Goal: Task Accomplishment & Management: Manage account settings

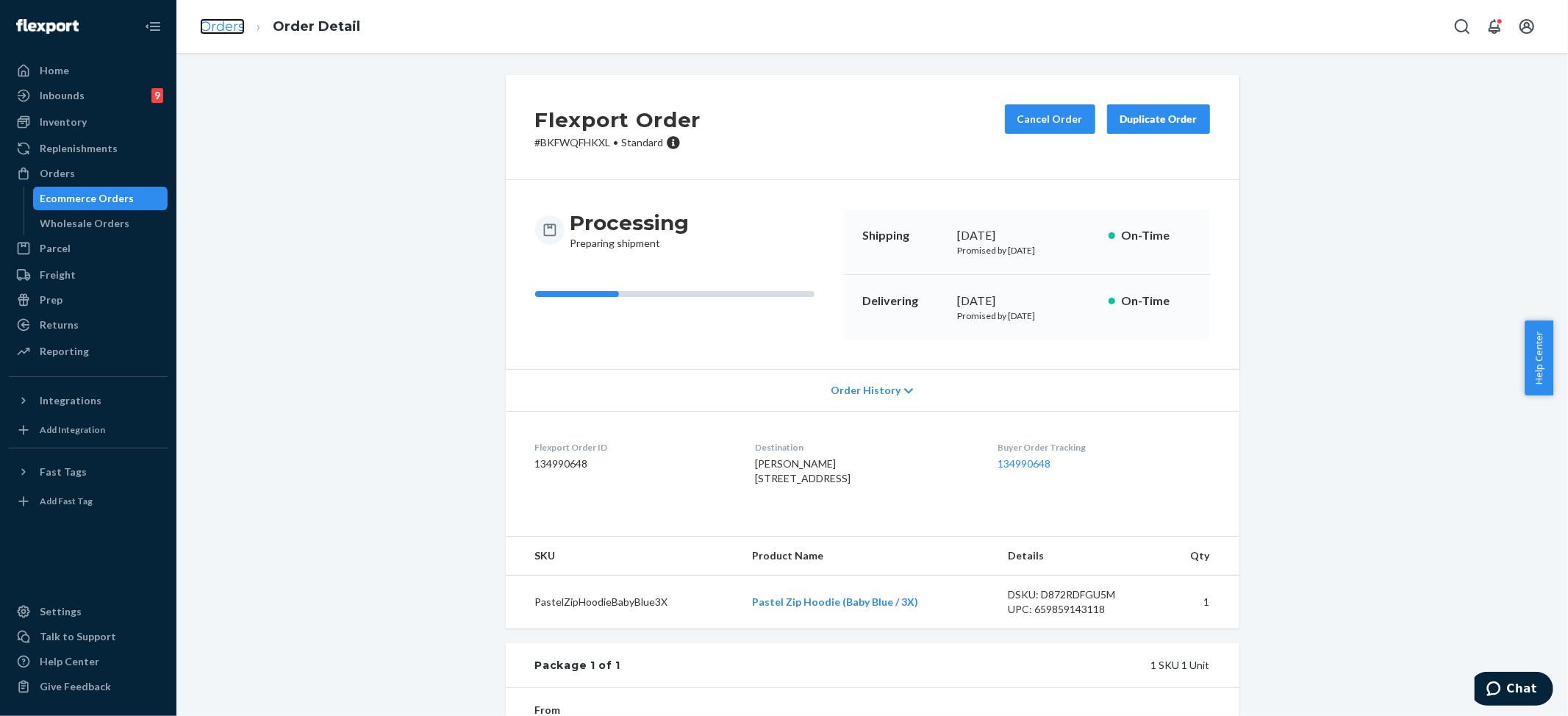
click at [221, 26] on link "Orders" at bounding box center [222, 26] width 45 height 16
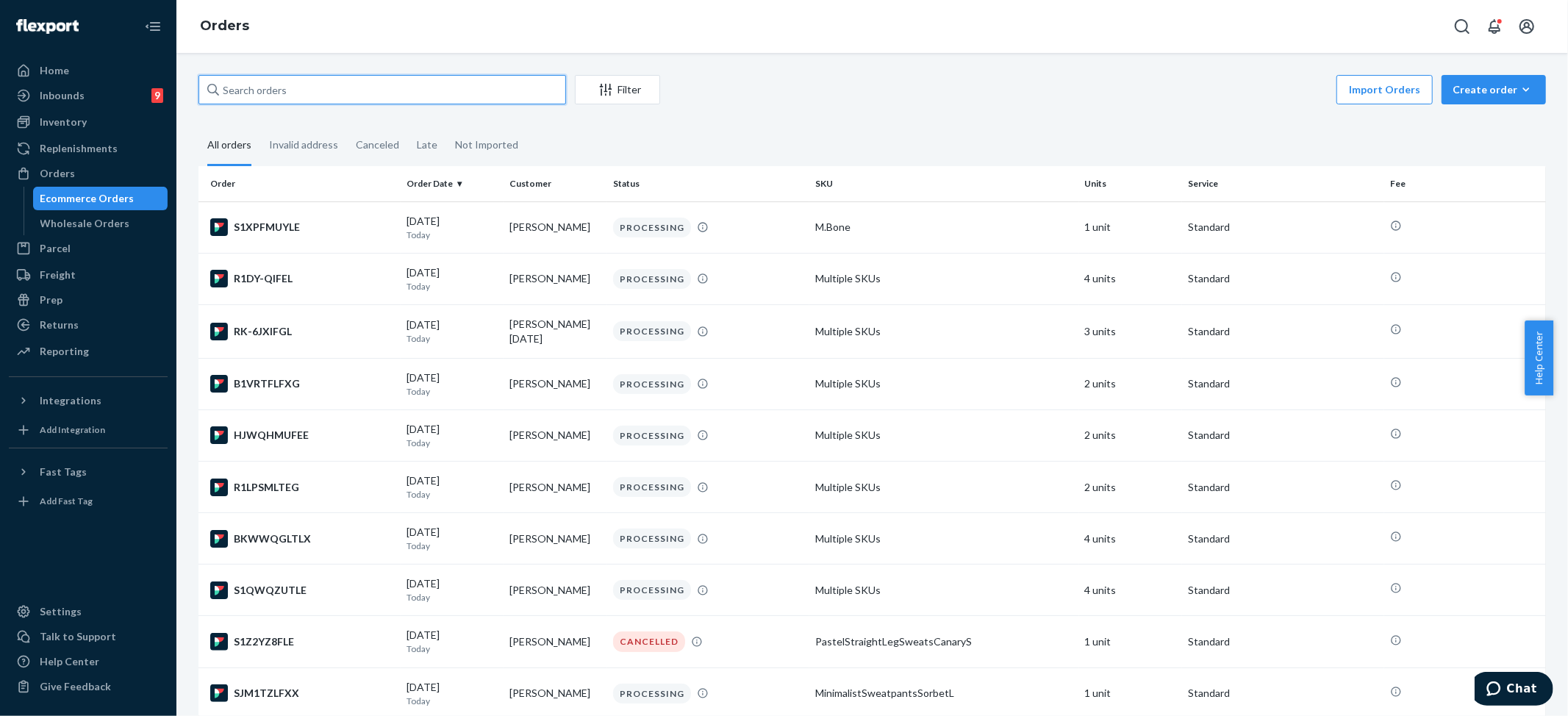
click at [315, 95] on input "text" at bounding box center [382, 89] width 367 height 30
paste input "Carmen Evans"
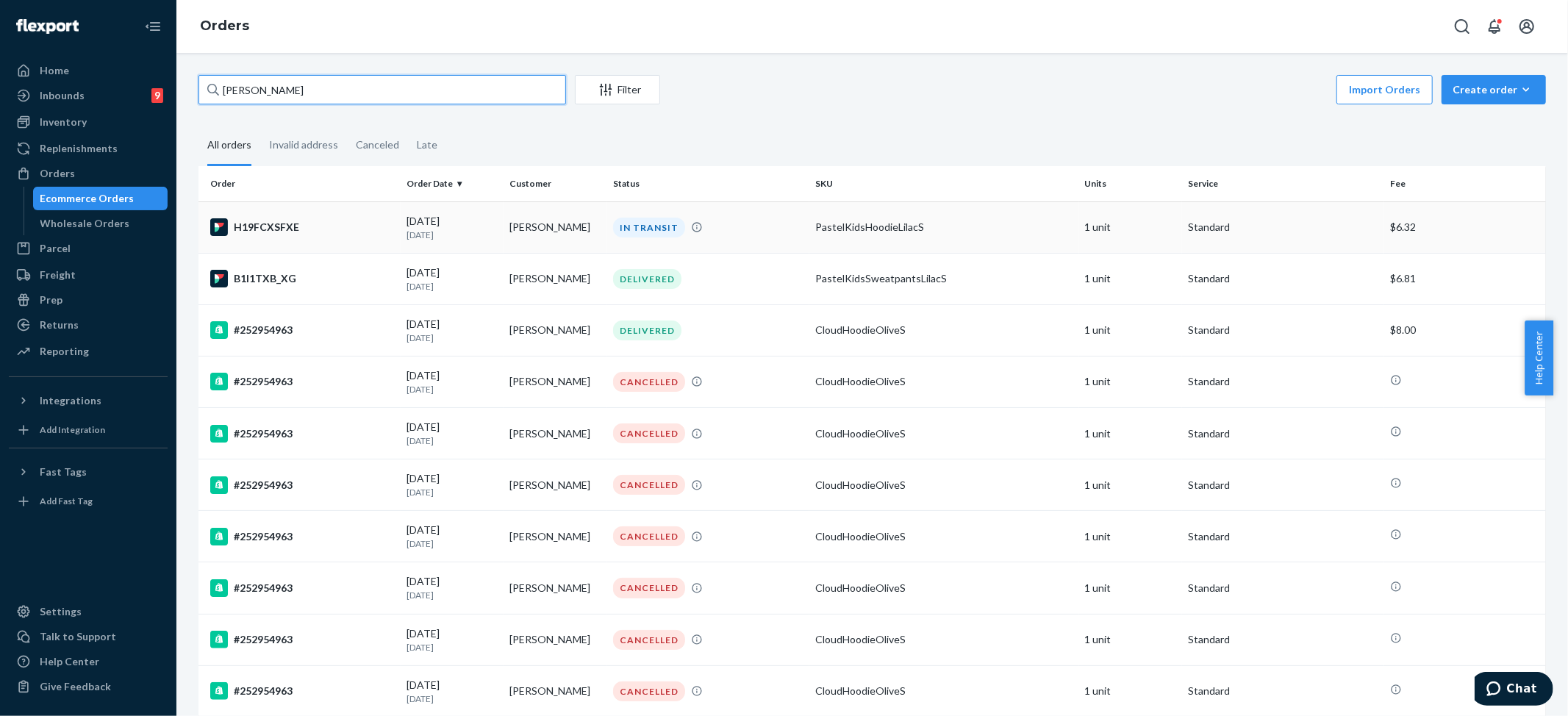
type input "Carmen Evans"
click at [623, 231] on div "IN TRANSIT" at bounding box center [649, 227] width 72 height 20
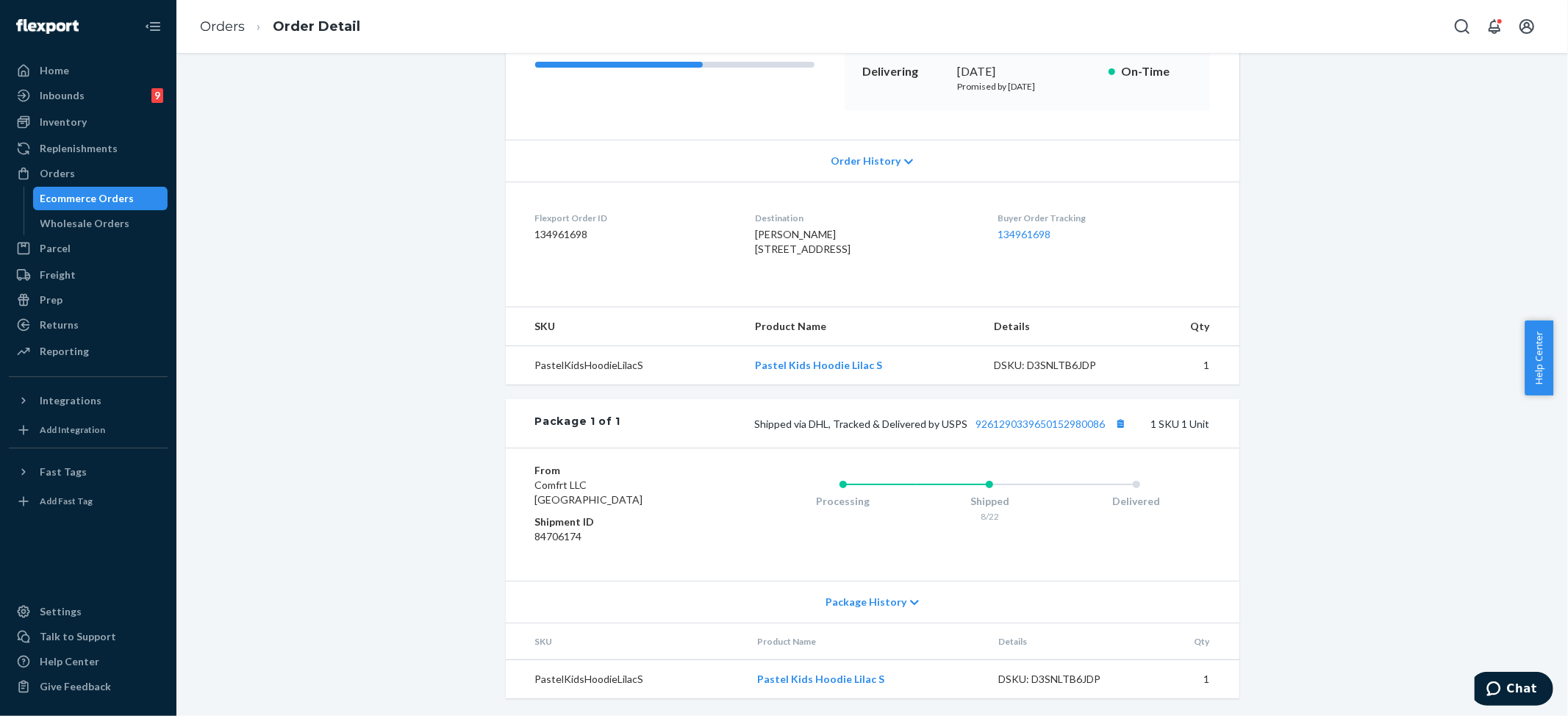
scroll to position [260, 0]
drag, startPoint x: 963, startPoint y: 421, endPoint x: 1103, endPoint y: 415, distance: 140.1
click at [1104, 424] on span "Shipped via DHL, Tracked & Delivered by USPS 9261290339650152980086" at bounding box center [943, 423] width 376 height 13
copy link "9261290339650152980086"
click at [240, 22] on link "Orders" at bounding box center [222, 26] width 45 height 16
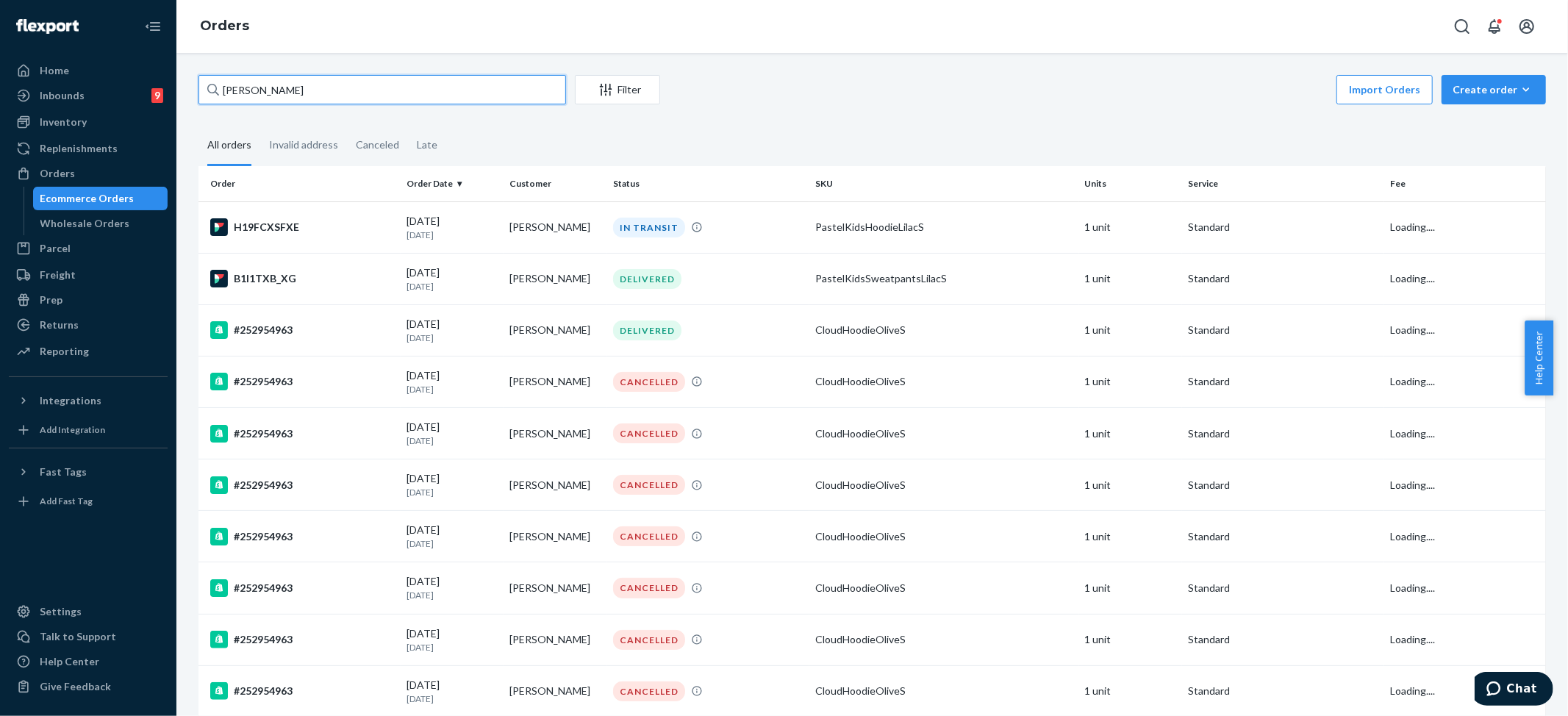
click at [289, 91] on input "Carmen Evans" at bounding box center [382, 89] width 367 height 30
click at [123, 83] on div "Home Inbounds 9 Shipping Plans Problems 9 Inventory Products Replenishments Ord…" at bounding box center [784, 358] width 1568 height 716
paste input "253544112"
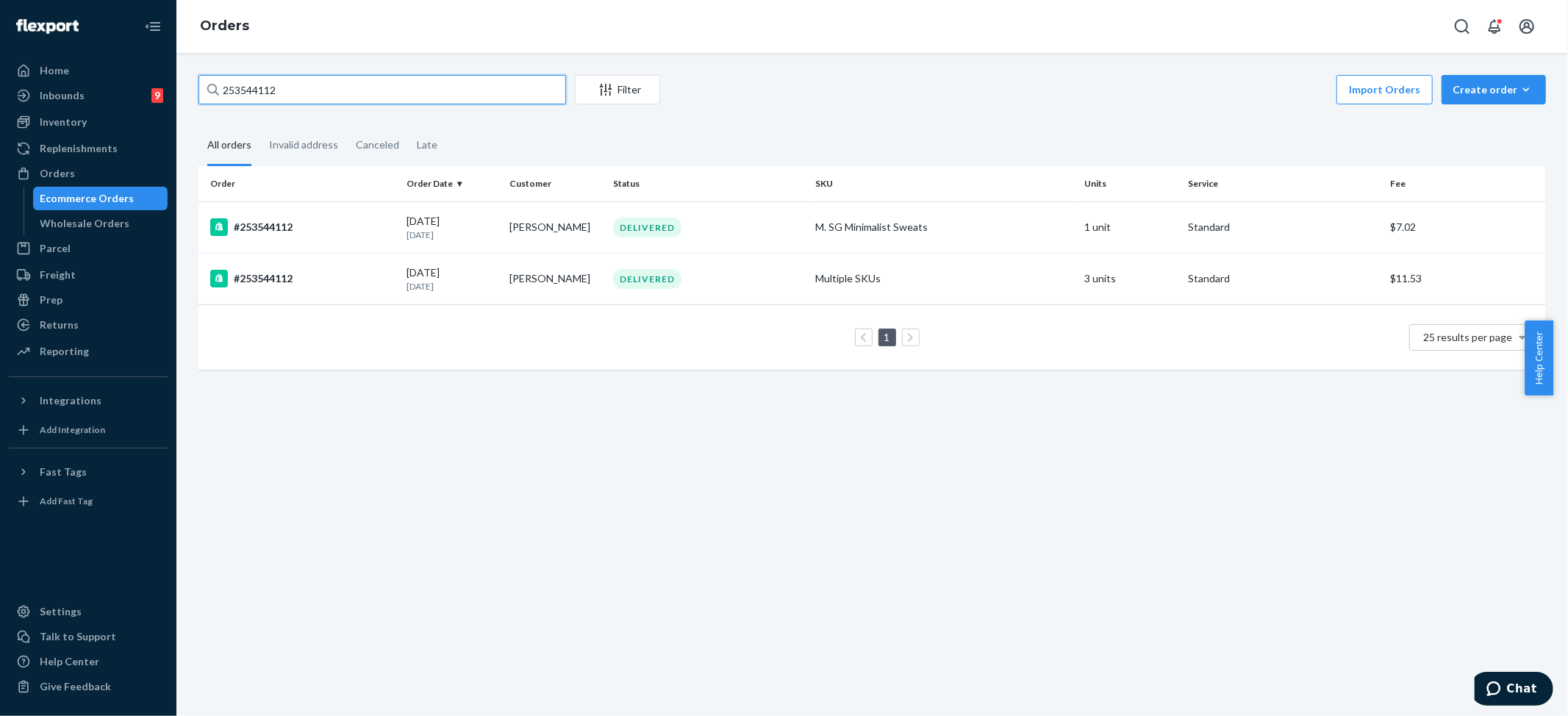
type input "253544112"
click at [844, 286] on td "Multiple SKUs" at bounding box center [944, 278] width 270 height 52
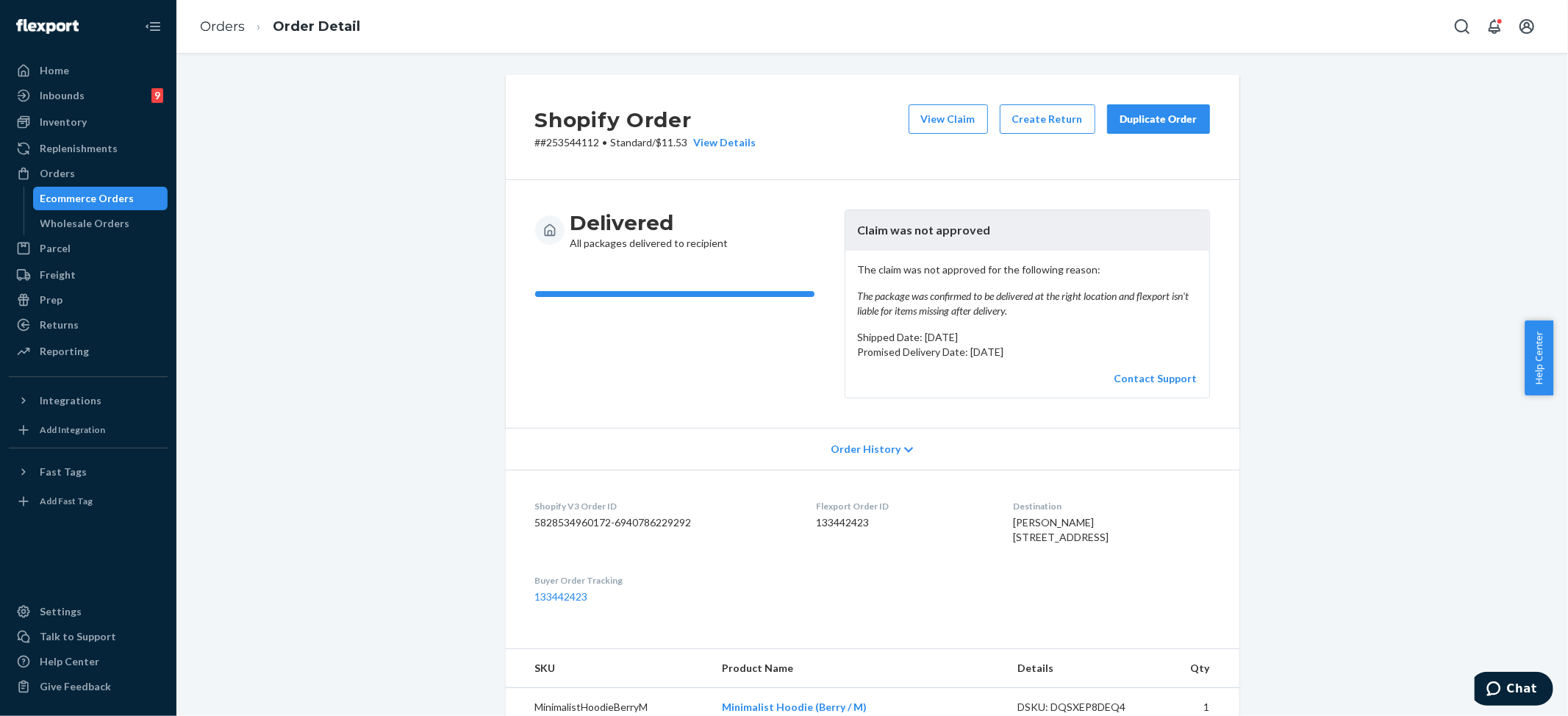
click at [1173, 112] on div "Duplicate Order" at bounding box center [1159, 118] width 78 height 14
click at [1312, 95] on div "Shopify Order # #253544112 • Standard / $11.53 View Details View Claim Create R…" at bounding box center [872, 643] width 1370 height 1136
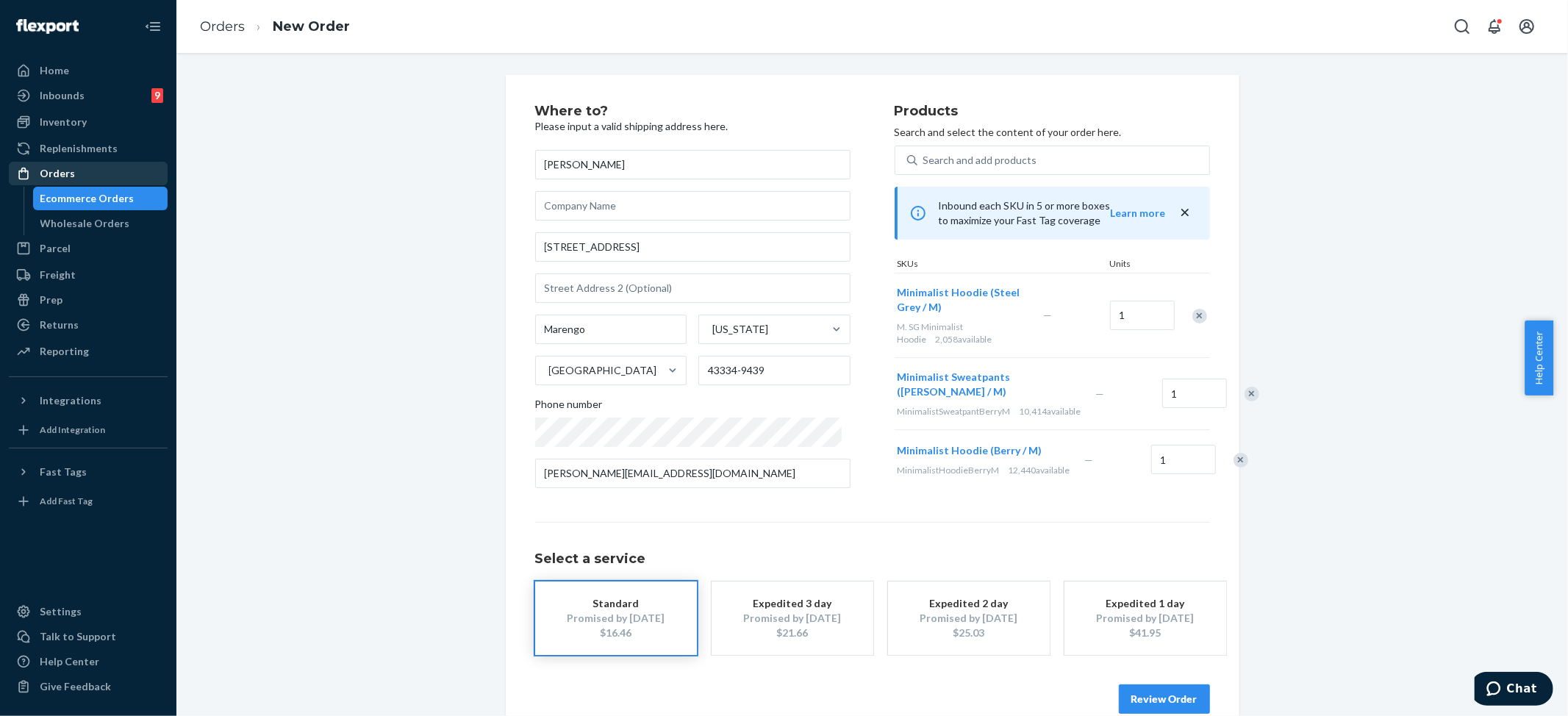
scroll to position [40, 0]
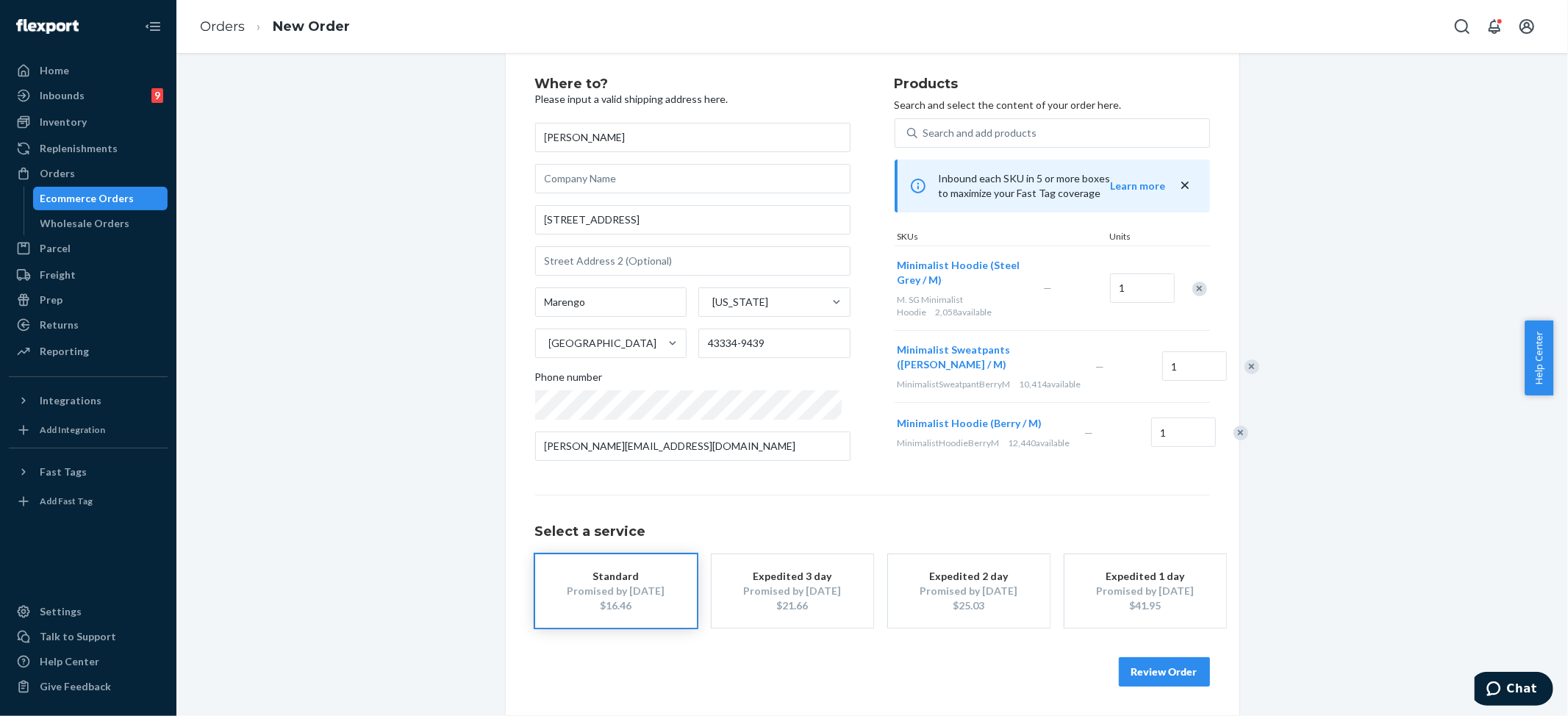
click at [1133, 671] on button "Review Order" at bounding box center [1164, 672] width 91 height 30
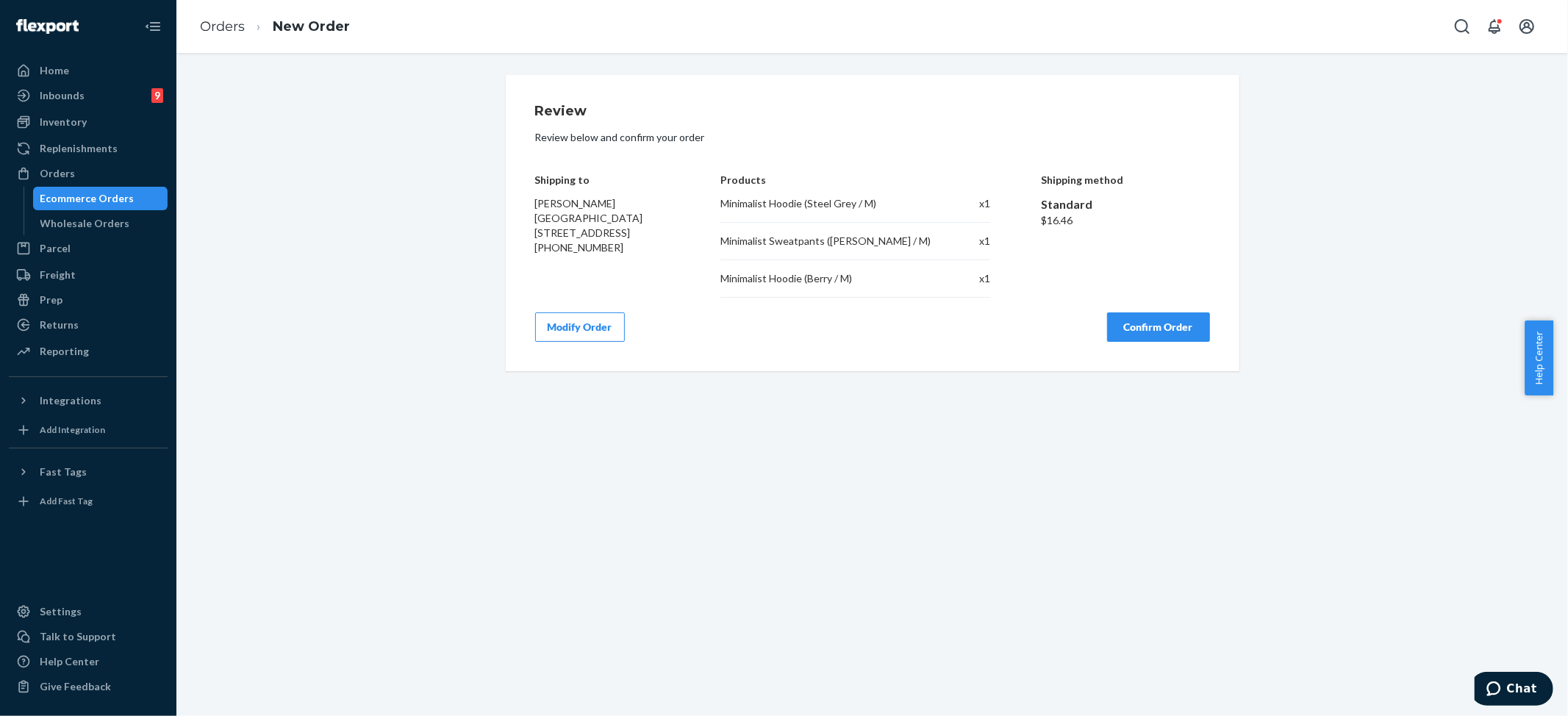
scroll to position [0, 0]
click at [1116, 329] on button "Confirm Order" at bounding box center [1158, 327] width 103 height 30
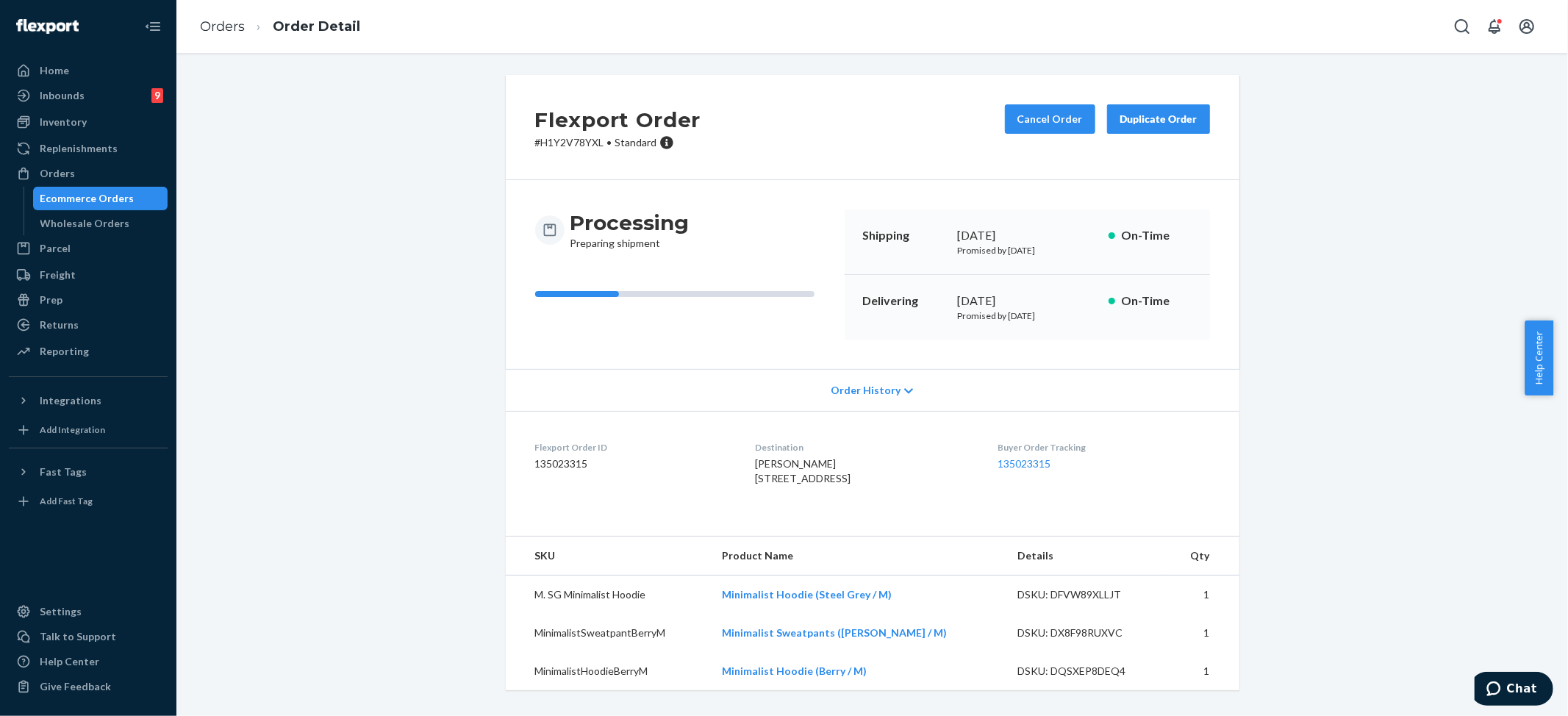
click at [1338, 196] on div "Flexport Order # H1Y2V78YXL • Standard Cancel Order Duplicate Order Processing …" at bounding box center [872, 391] width 1370 height 633
click at [230, 24] on link "Orders" at bounding box center [222, 26] width 45 height 16
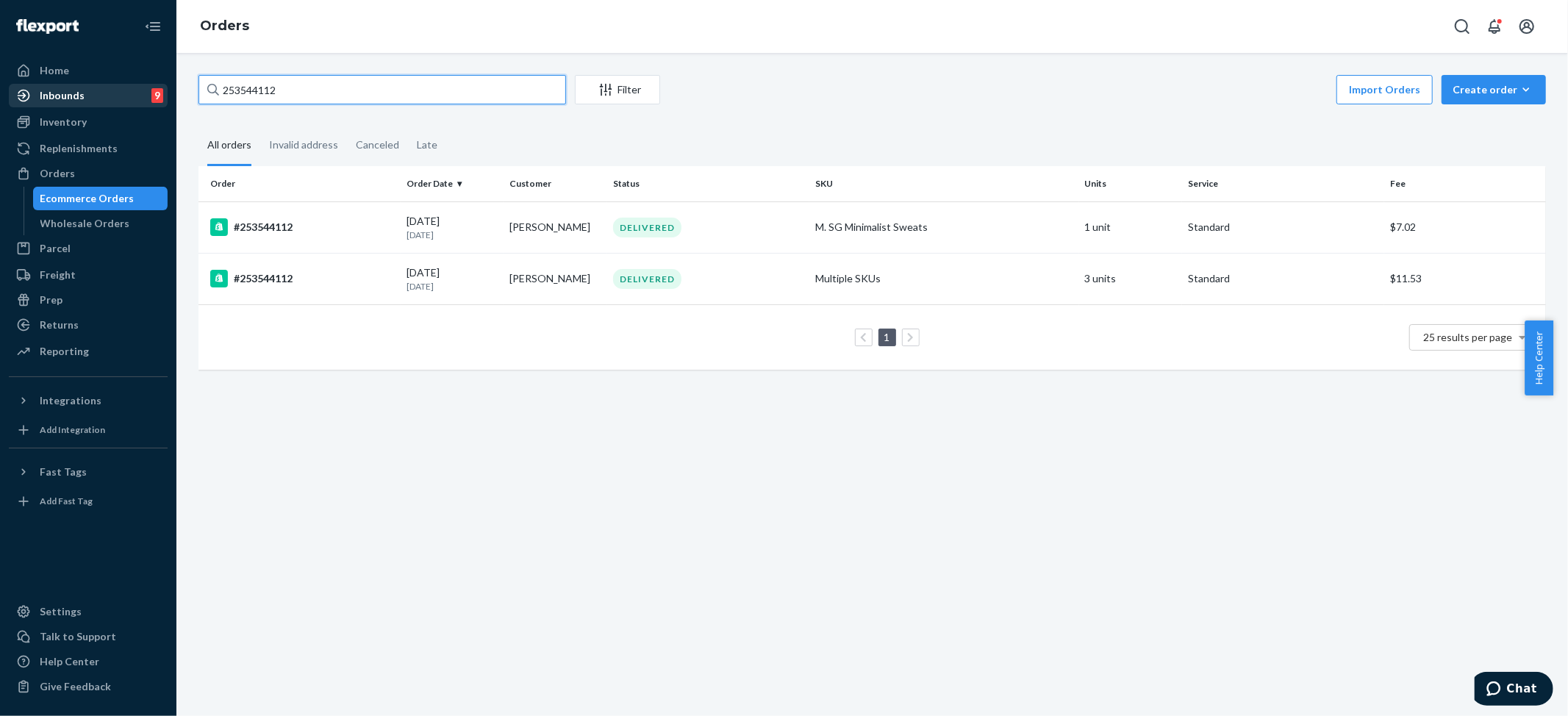
drag, startPoint x: 295, startPoint y: 88, endPoint x: 148, endPoint y: 92, distance: 147.1
click at [148, 92] on div "Home Inbounds 9 Shipping Plans Problems 9 Inventory Products Replenishments Ord…" at bounding box center [784, 358] width 1568 height 716
paste input "#253958265"
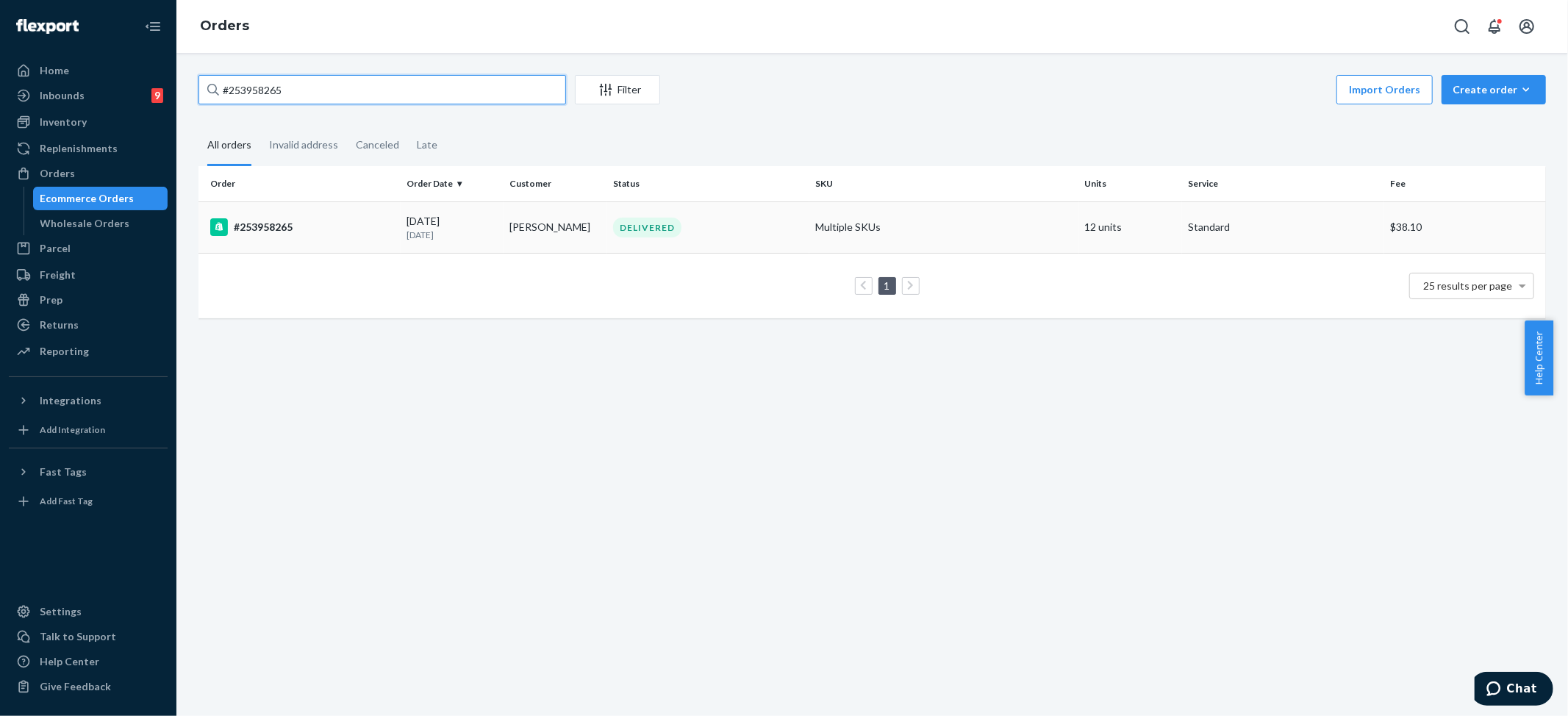
type input "#253958265"
click at [683, 224] on div "DELIVERED" at bounding box center [708, 227] width 196 height 20
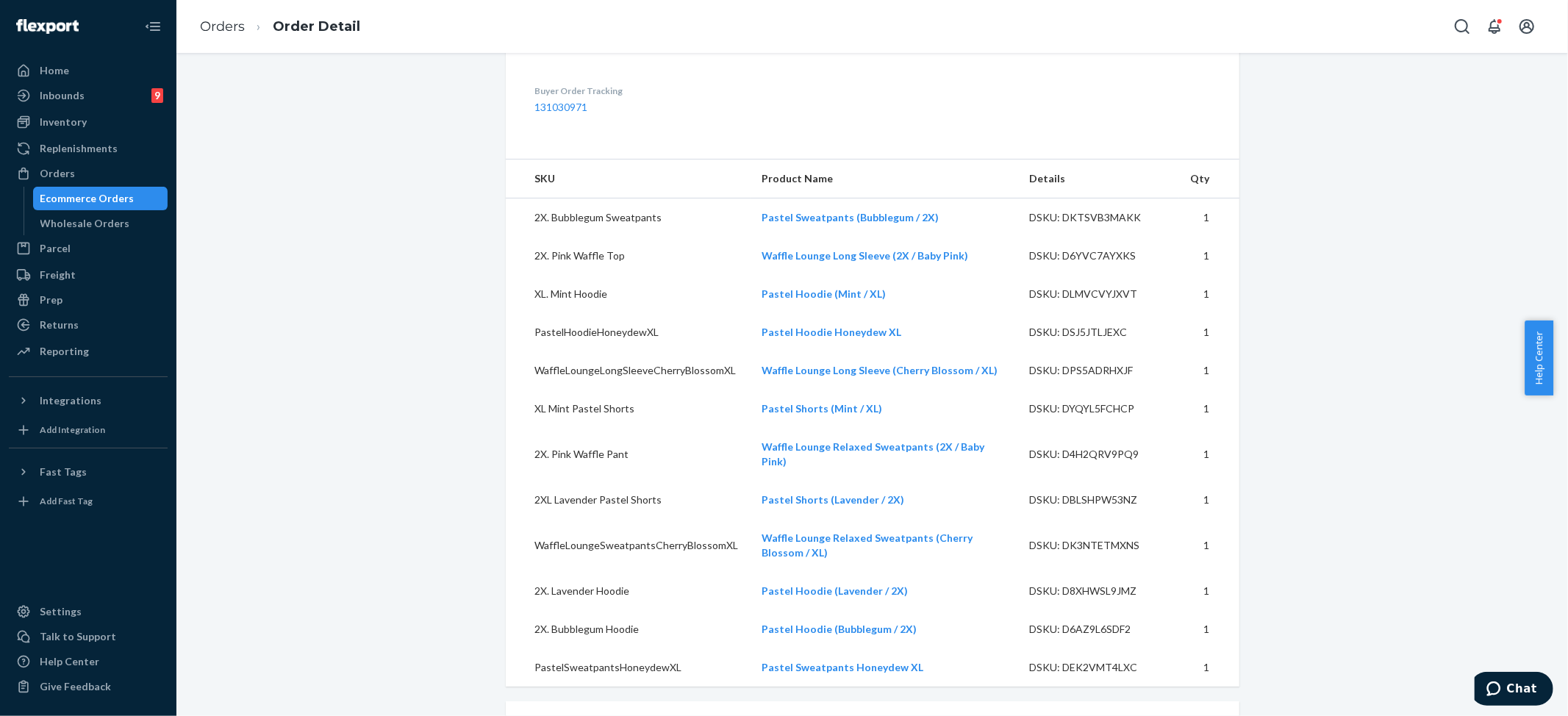
scroll to position [588, 0]
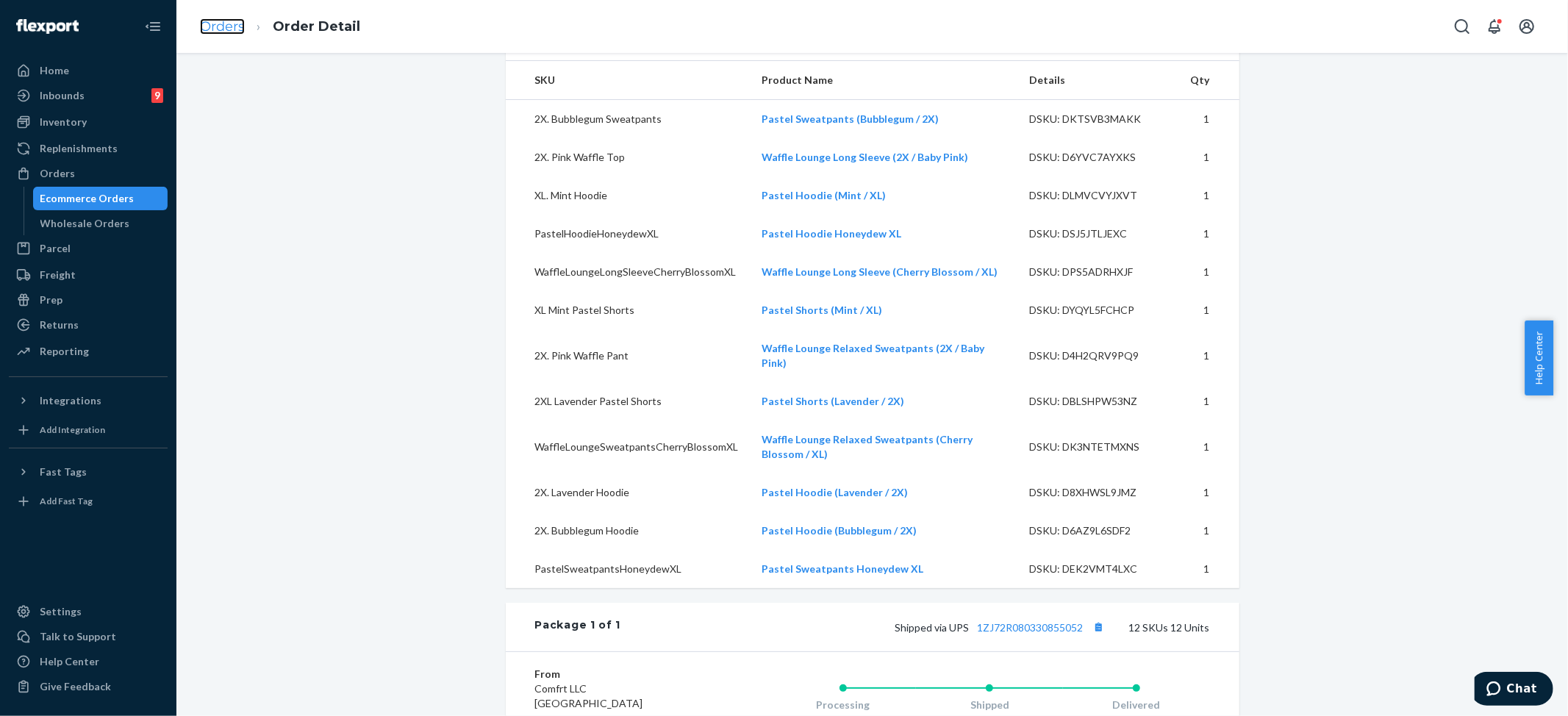
click at [220, 19] on link "Orders" at bounding box center [222, 26] width 45 height 16
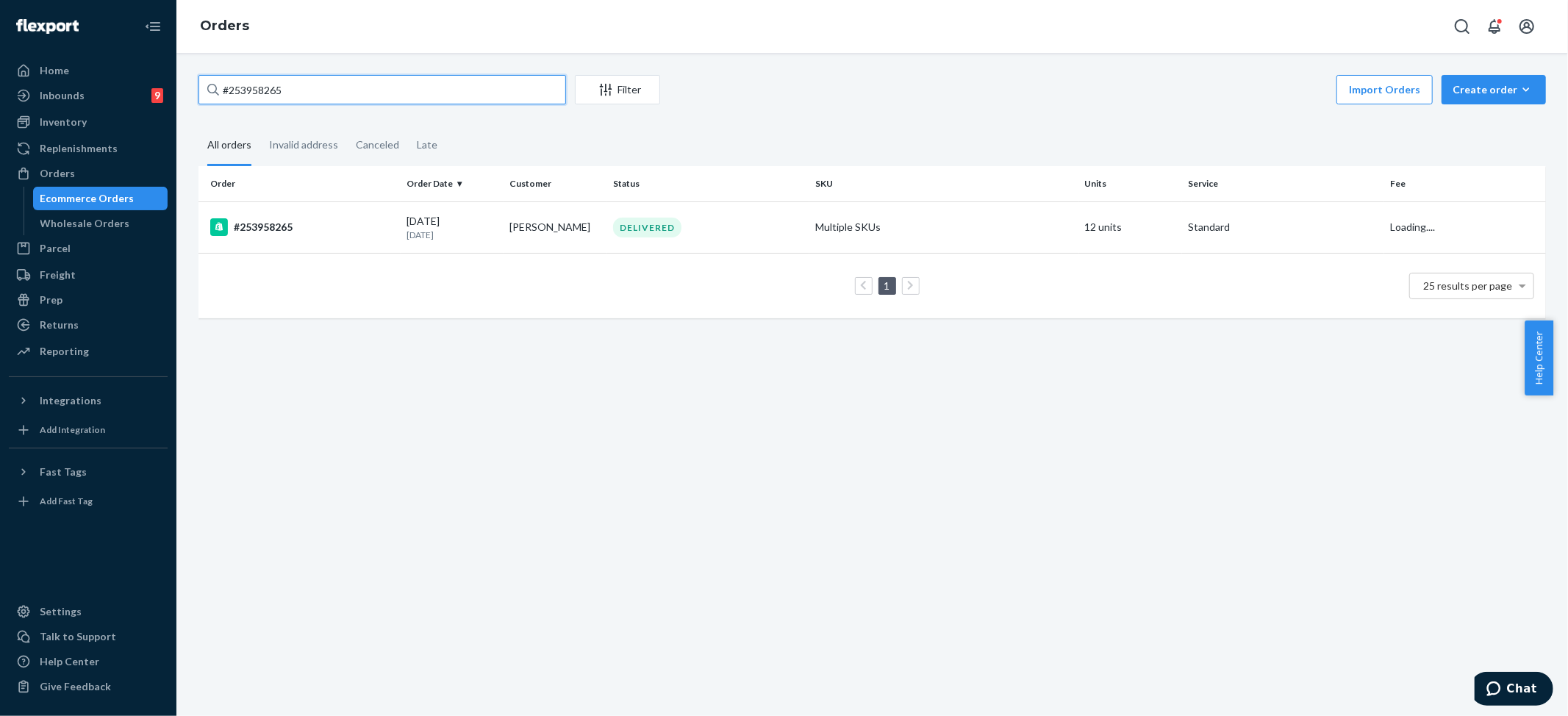
drag, startPoint x: 307, startPoint y: 92, endPoint x: 204, endPoint y: 99, distance: 103.2
click at [166, 100] on div "Home Inbounds 9 Shipping Plans Problems 9 Inventory Products Replenishments Ord…" at bounding box center [784, 358] width 1568 height 716
paste input "4506064"
type input "#254506064"
click at [871, 224] on td "Multiple SKUs" at bounding box center [944, 227] width 270 height 52
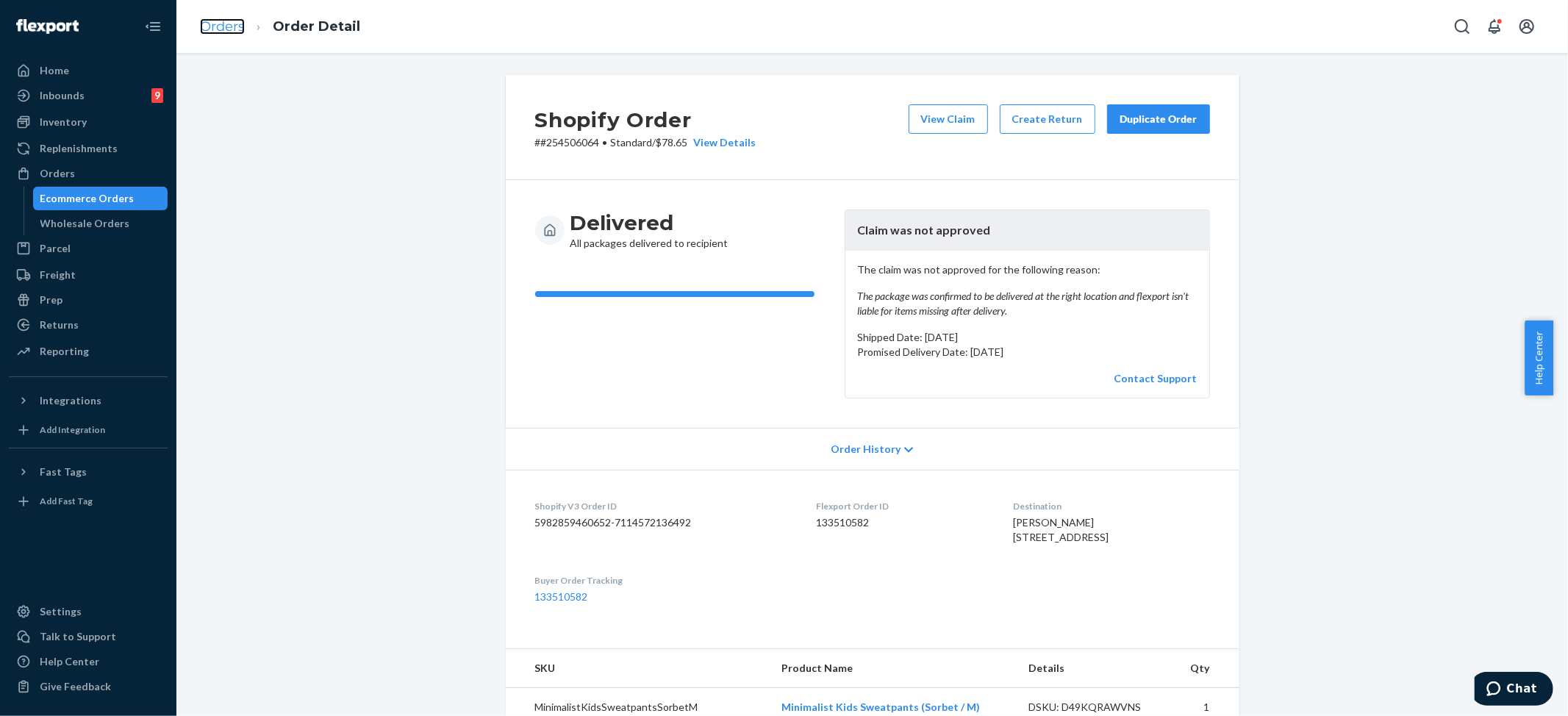
click at [219, 19] on link "Orders" at bounding box center [222, 26] width 45 height 16
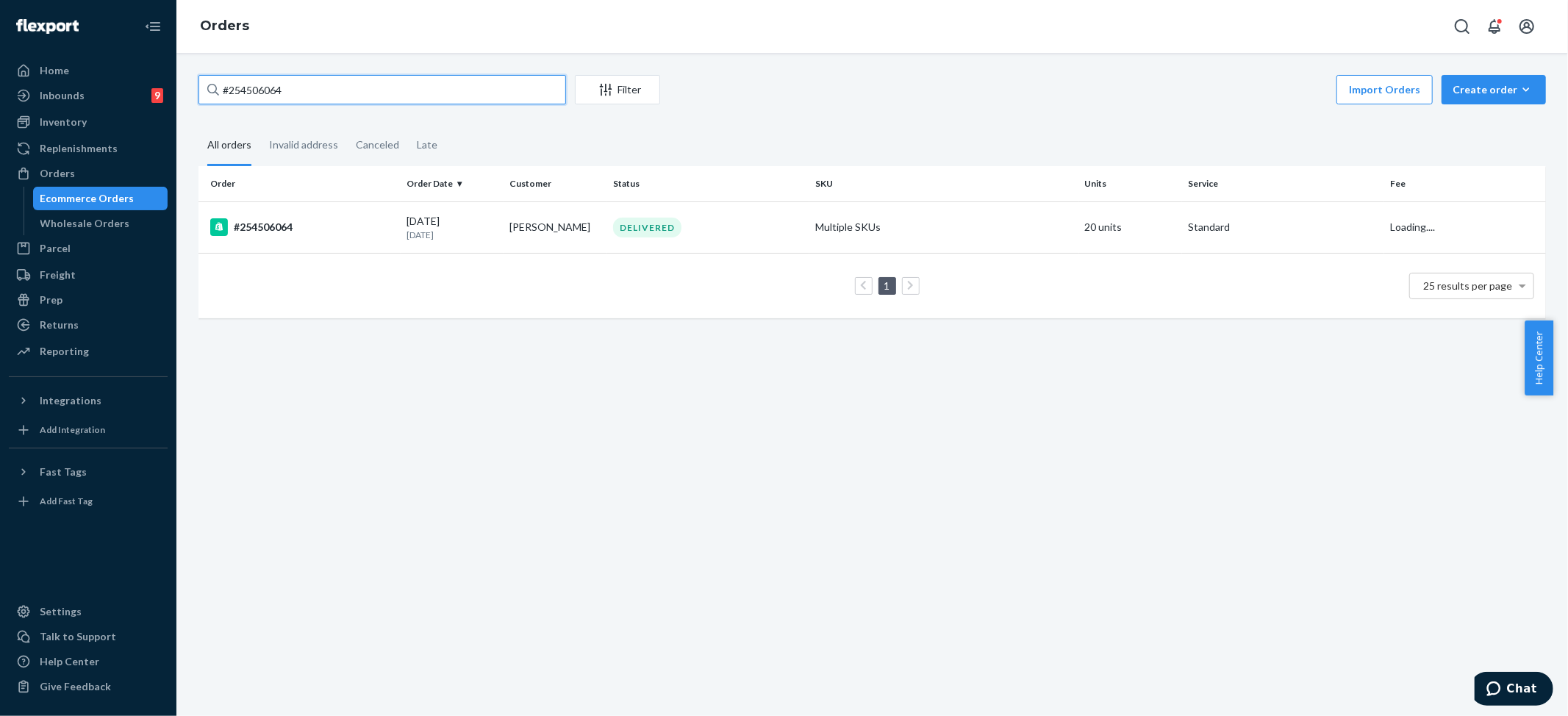
click at [266, 93] on input "#254506064" at bounding box center [382, 89] width 367 height 30
paste input "rayanne Abed"
drag, startPoint x: 321, startPoint y: 91, endPoint x: -37, endPoint y: 62, distance: 359.2
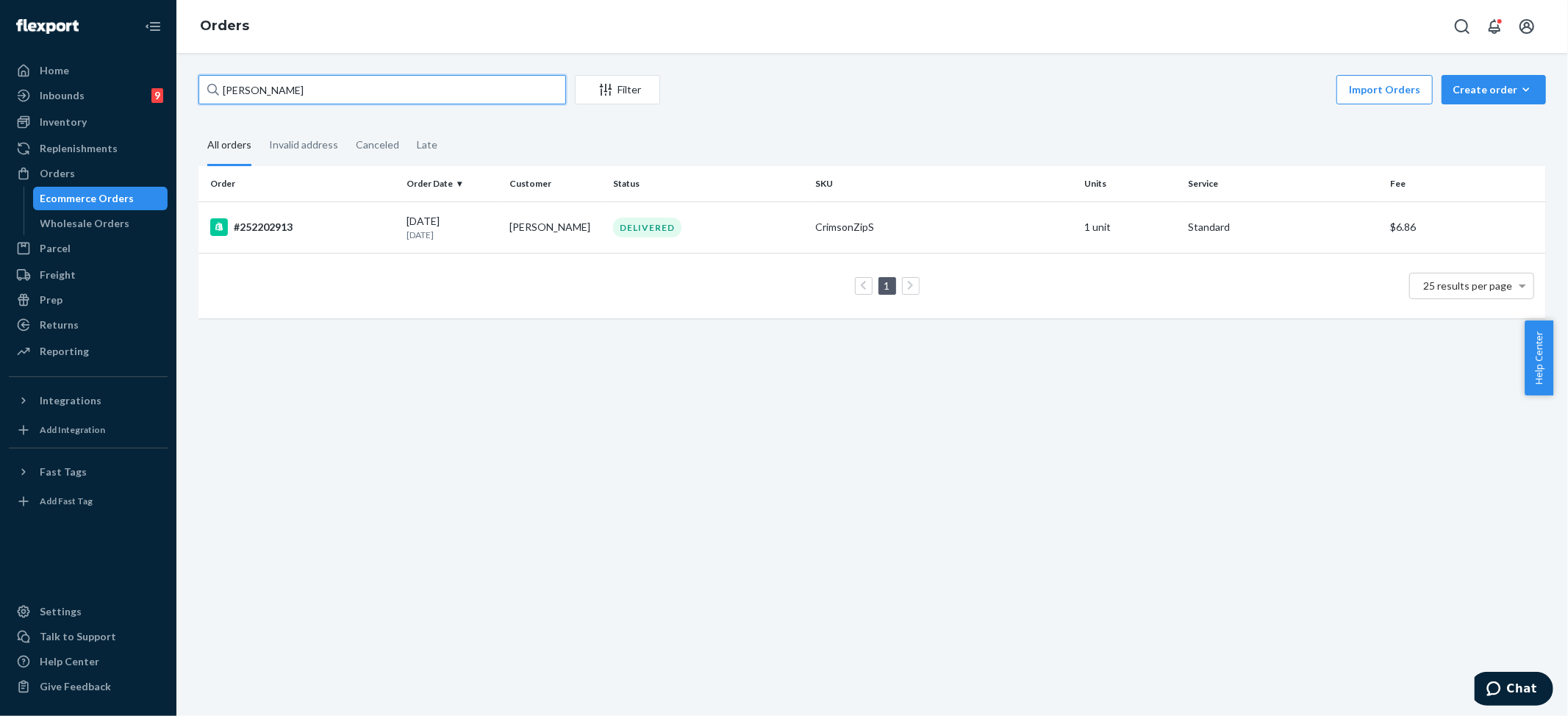
click at [0, 62] on html "Home Inbounds 9 Shipping Plans Problems 9 Inventory Products Replenishments Ord…" at bounding box center [784, 358] width 1568 height 716
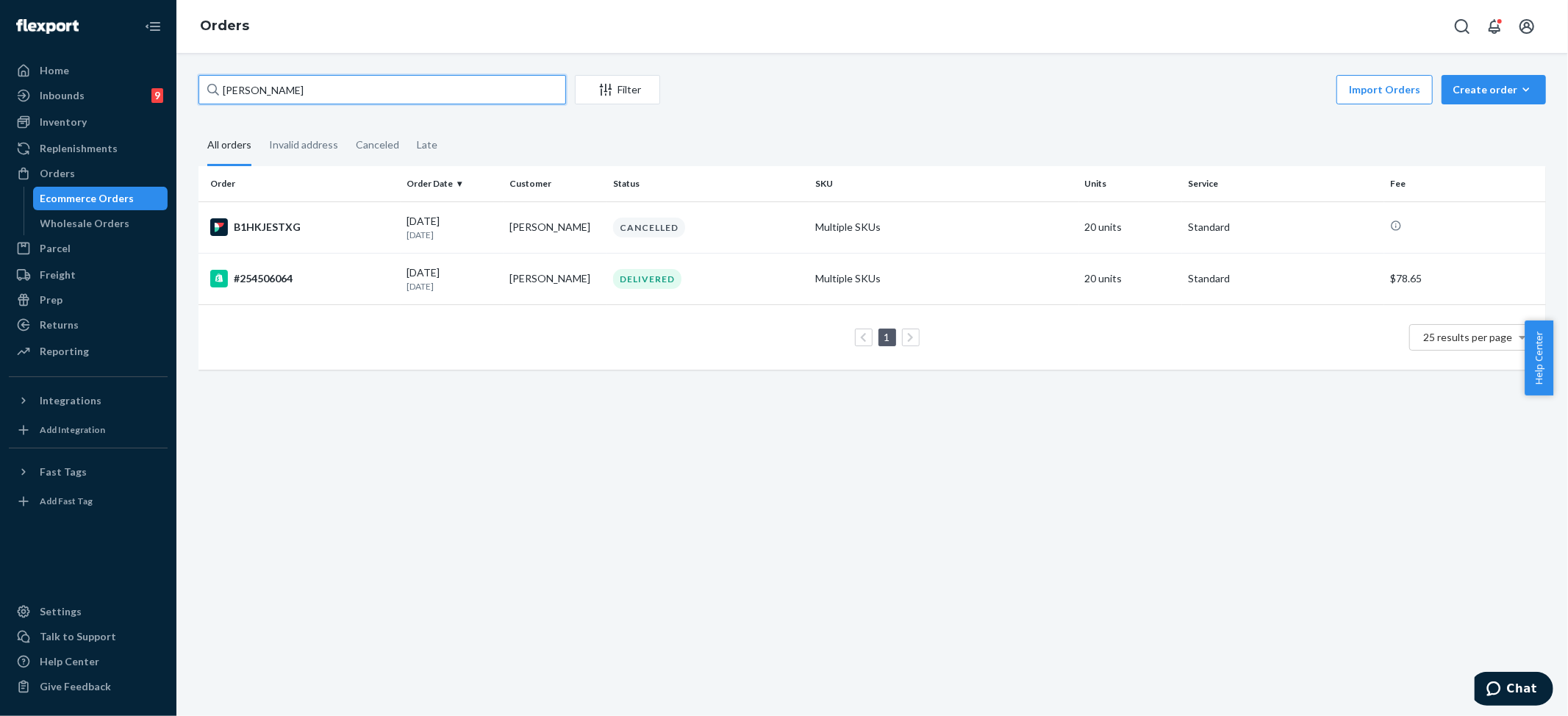
type input "Sam Atiya"
click at [631, 219] on div "CANCELLED" at bounding box center [649, 227] width 72 height 20
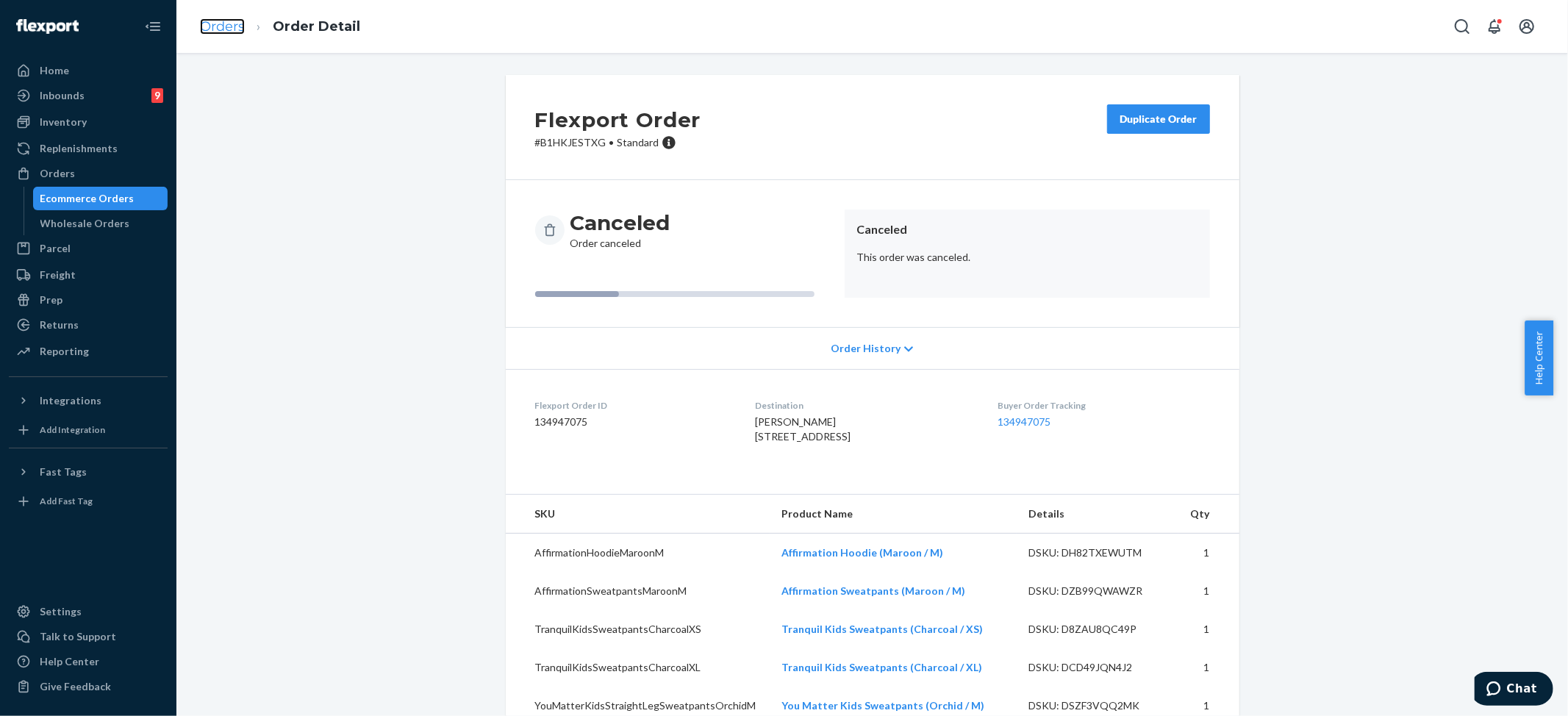
click at [201, 24] on link "Orders" at bounding box center [222, 26] width 45 height 16
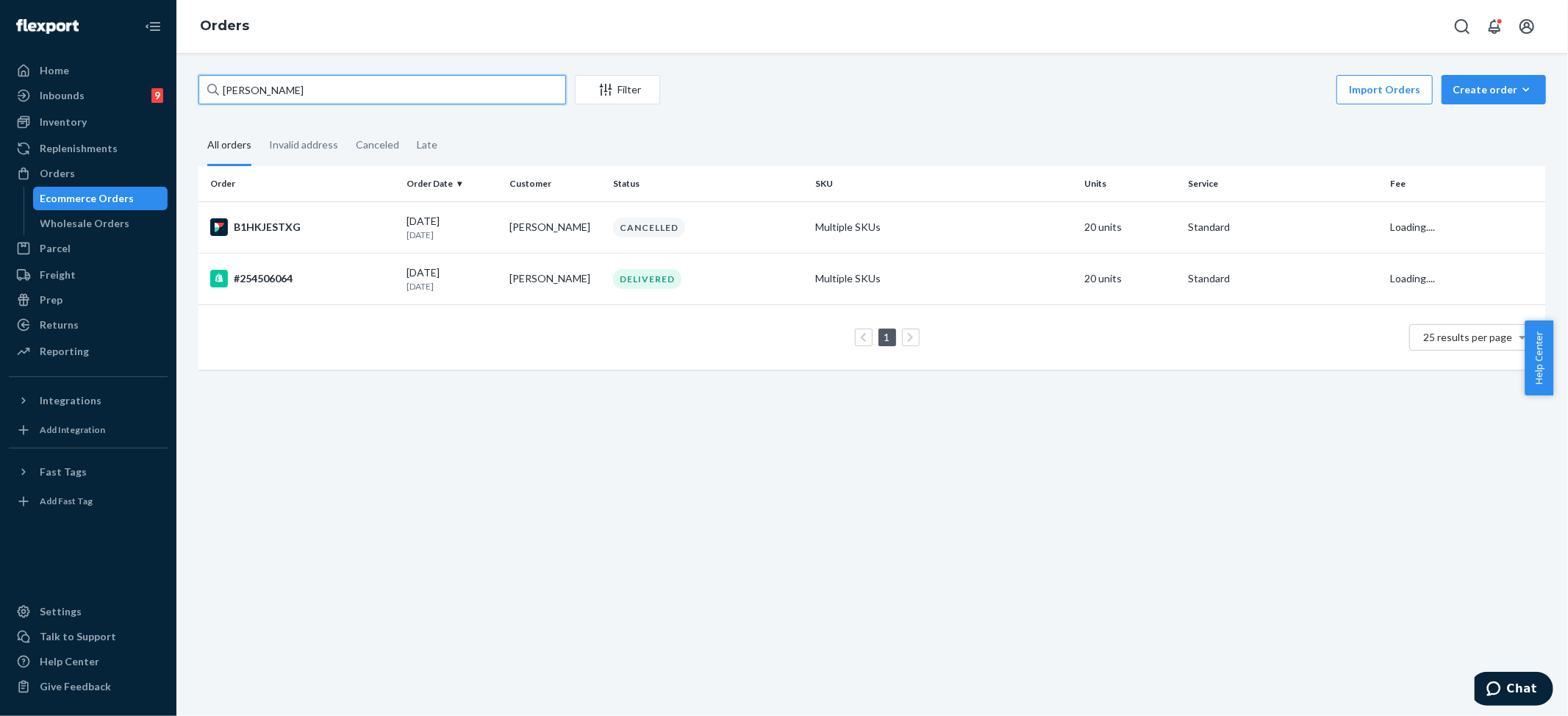
click at [264, 89] on input "Sam Atiya" at bounding box center [382, 89] width 367 height 30
click at [263, 89] on input "Sam Atiya" at bounding box center [382, 89] width 367 height 30
paste input "Alexa Catobus"
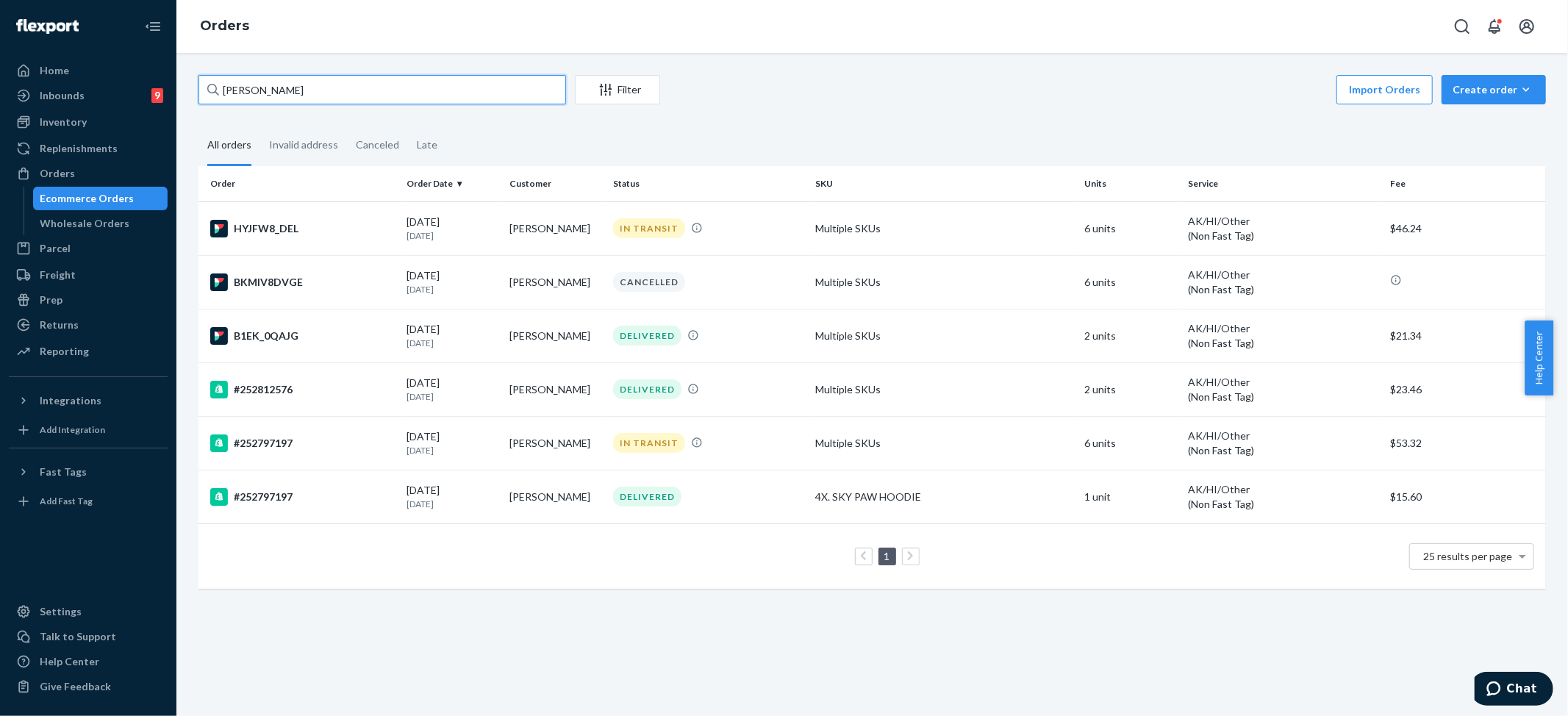
type input "Alexa Catobus"
click at [635, 220] on div "IN TRANSIT" at bounding box center [649, 228] width 72 height 20
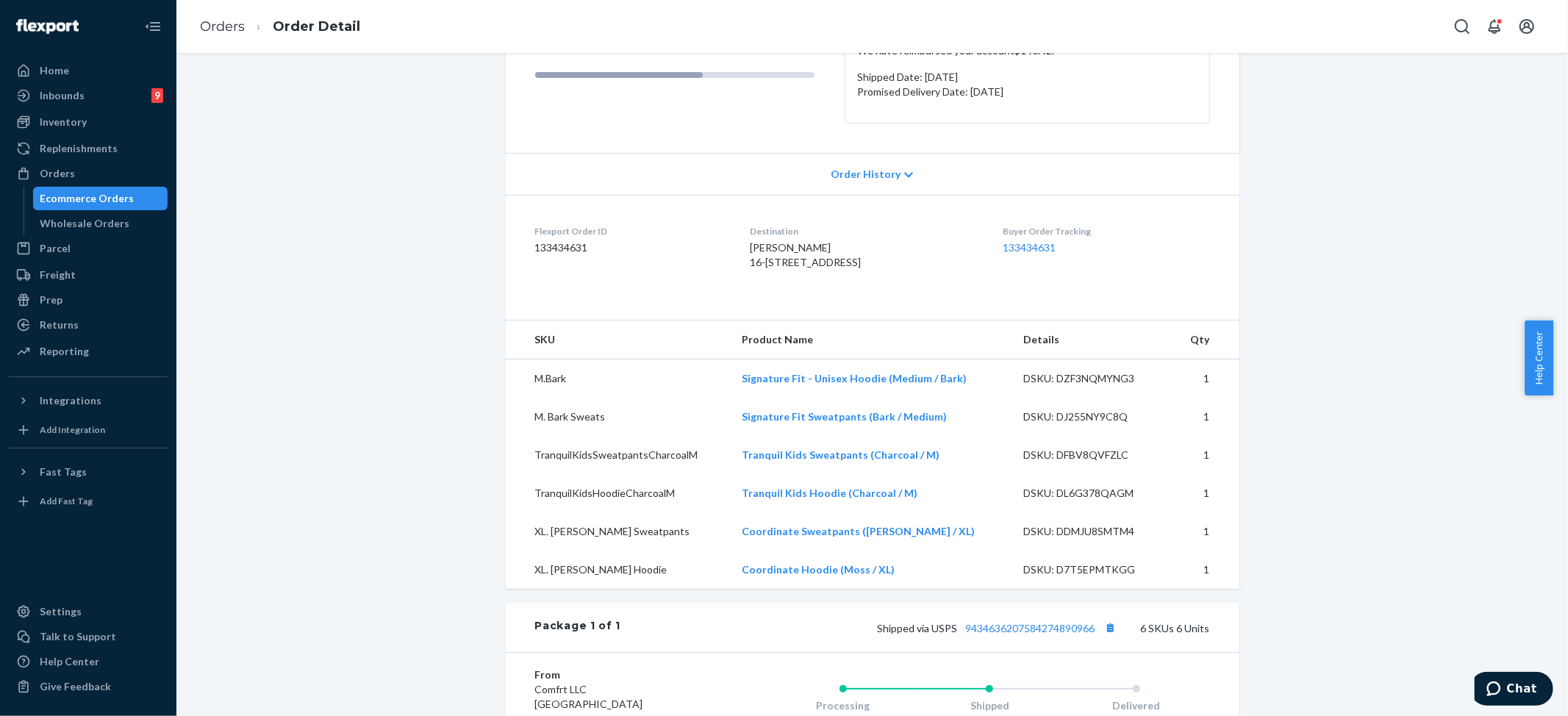
scroll to position [196, 0]
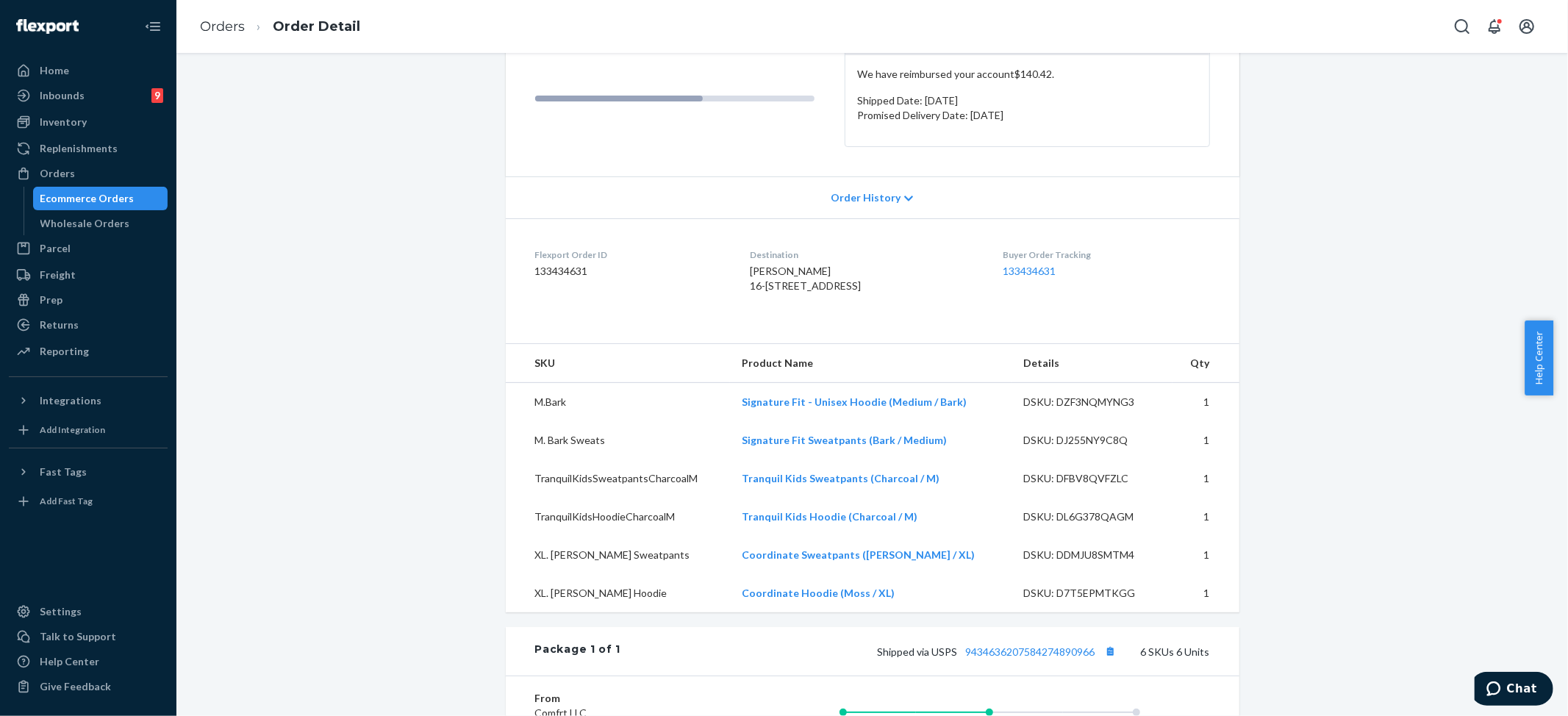
drag, startPoint x: 742, startPoint y: 284, endPoint x: 818, endPoint y: 300, distance: 77.7
click at [818, 300] on dl "Flexport Order ID 133434631 Destination Alexa Catobus 16-501 Ainaloa Blvd Pahoa…" at bounding box center [872, 274] width 734 height 111
copy span "16-501 Ainaloa Blvd Pahoa, HI 96778"
click at [240, 30] on link "Orders" at bounding box center [222, 26] width 45 height 16
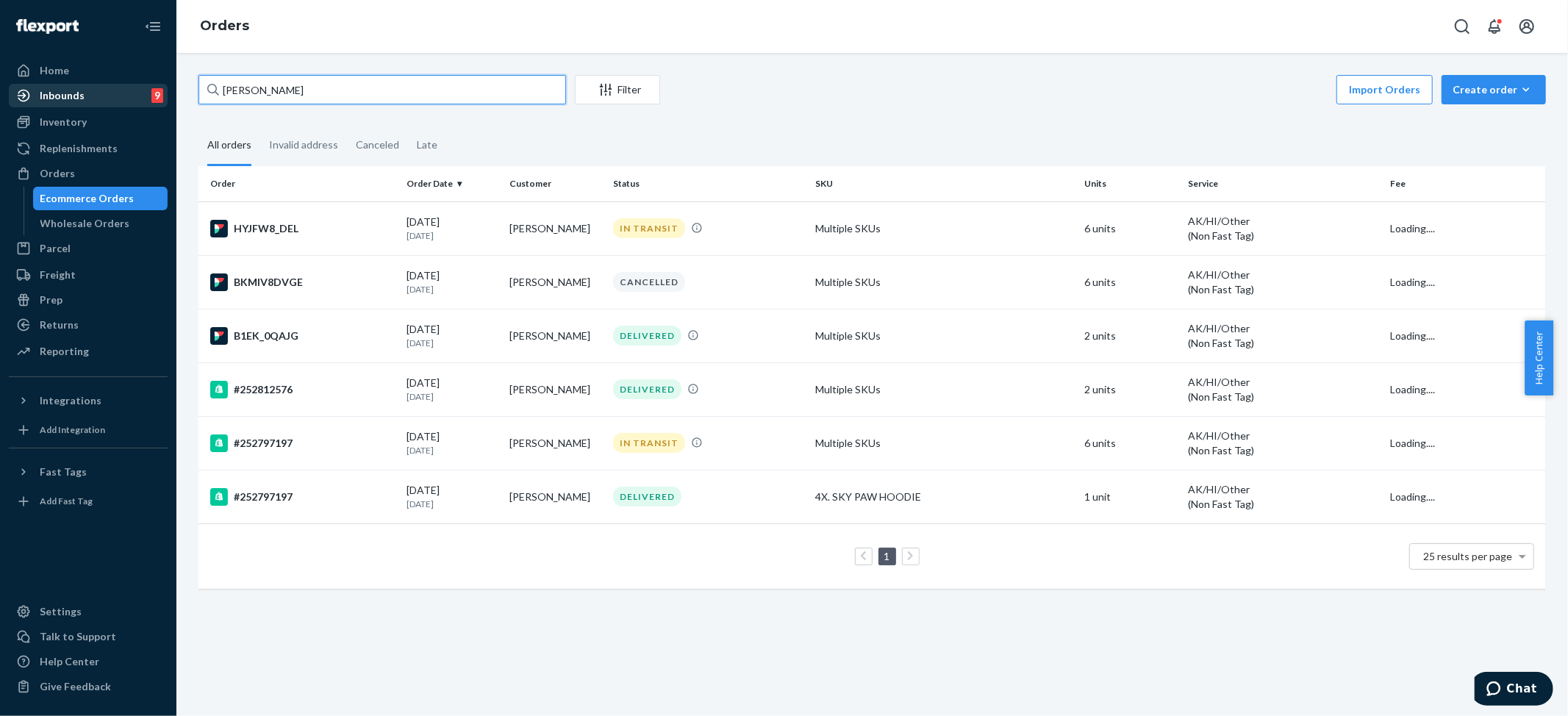
drag, startPoint x: 357, startPoint y: 89, endPoint x: 122, endPoint y: 83, distance: 235.1
click at [25, 82] on div "Home Inbounds 9 Shipping Plans Problems 9 Inventory Products Replenishments Ord…" at bounding box center [784, 358] width 1568 height 716
paste input "shley Zuzierla"
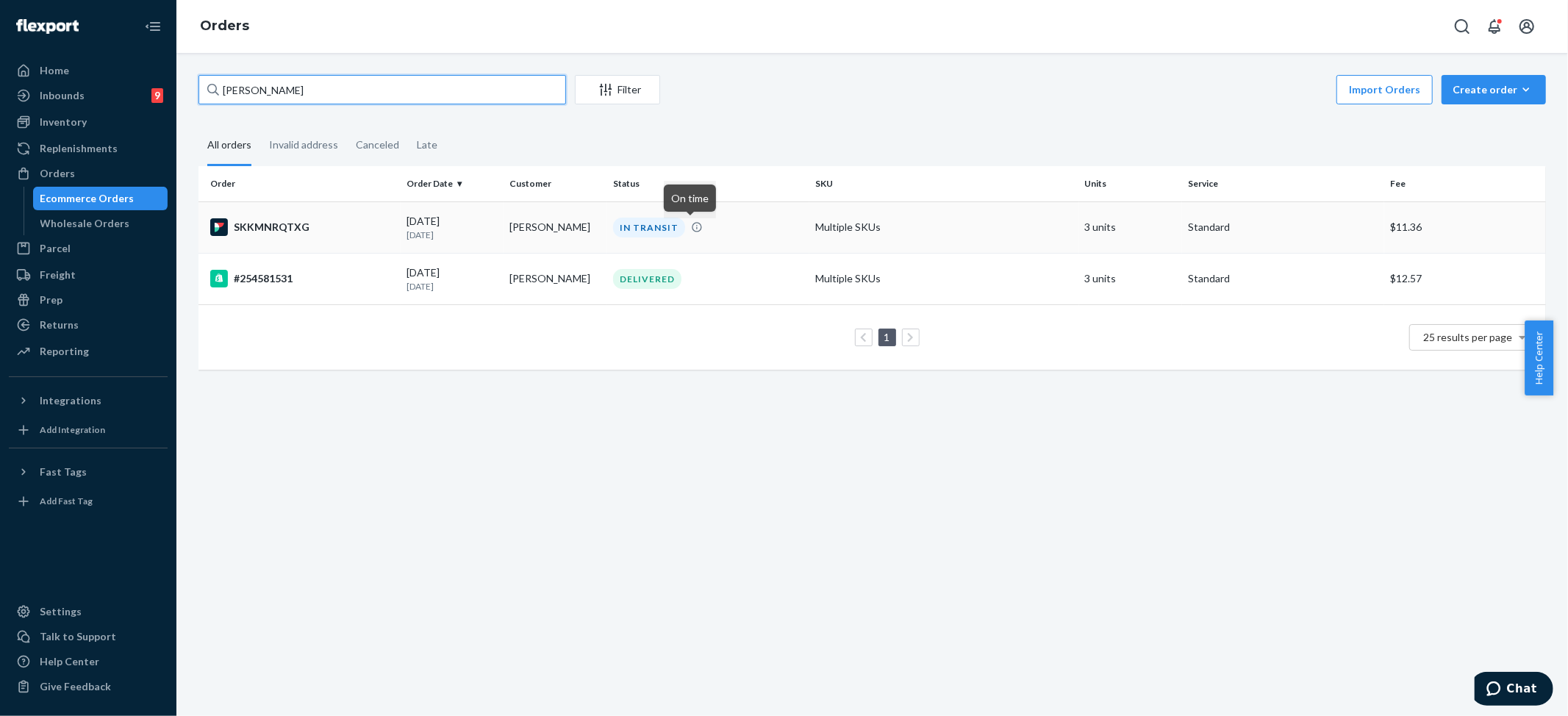
type input "Ashley Zuzierla"
click at [644, 230] on div "IN TRANSIT" at bounding box center [649, 227] width 72 height 20
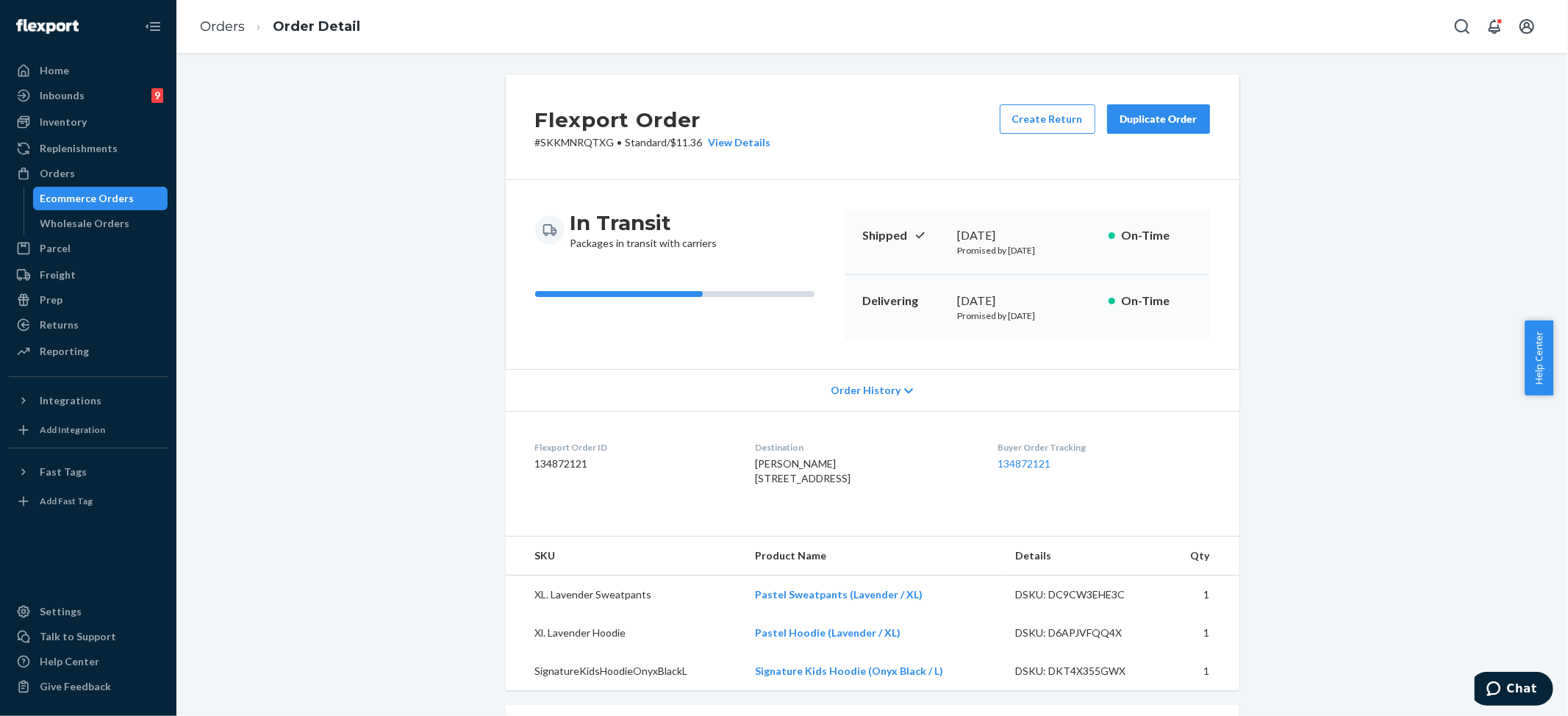
click at [1349, 196] on div "Flexport Order # SKKMNRQTXG • Standard / $11.36 View Details Create Return Dupl…" at bounding box center [872, 587] width 1370 height 1024
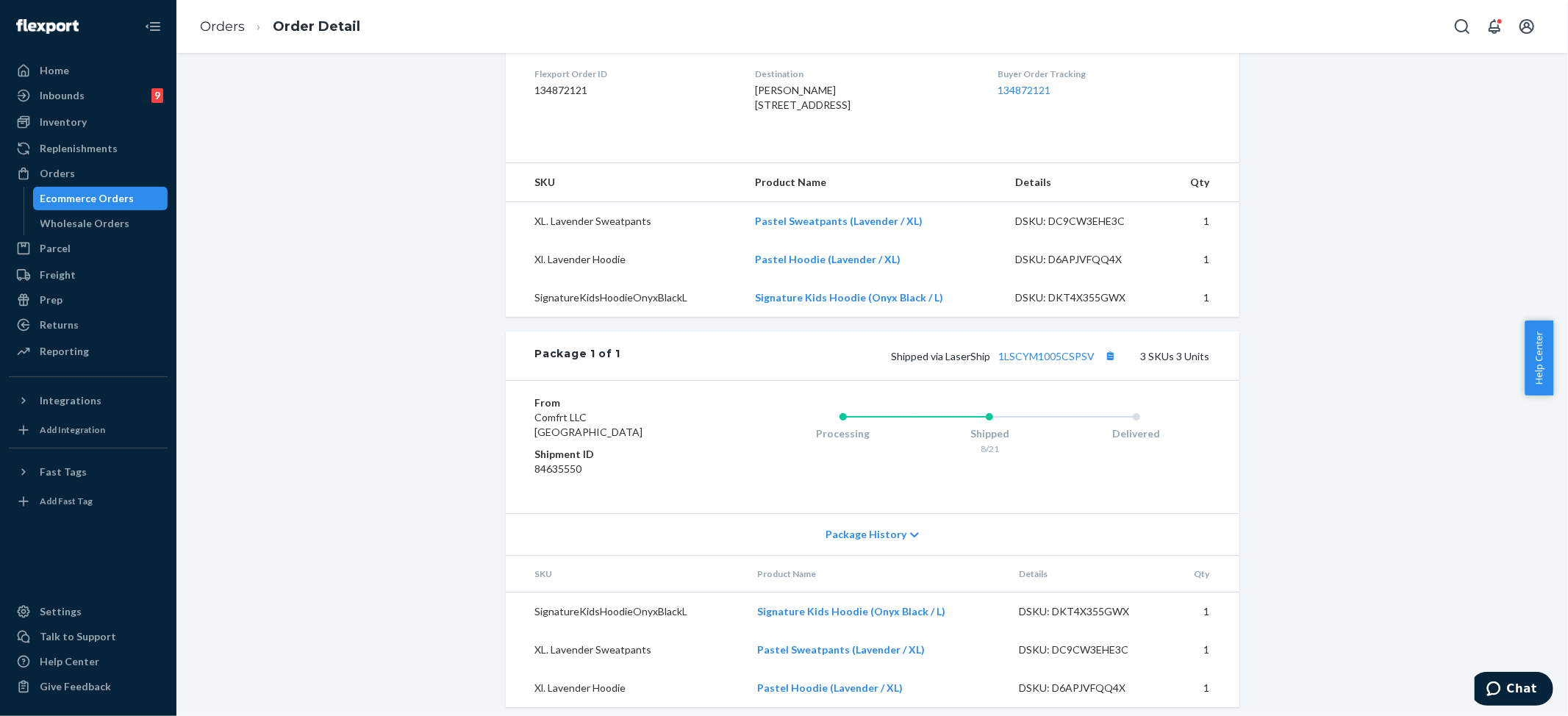
scroll to position [413, 0]
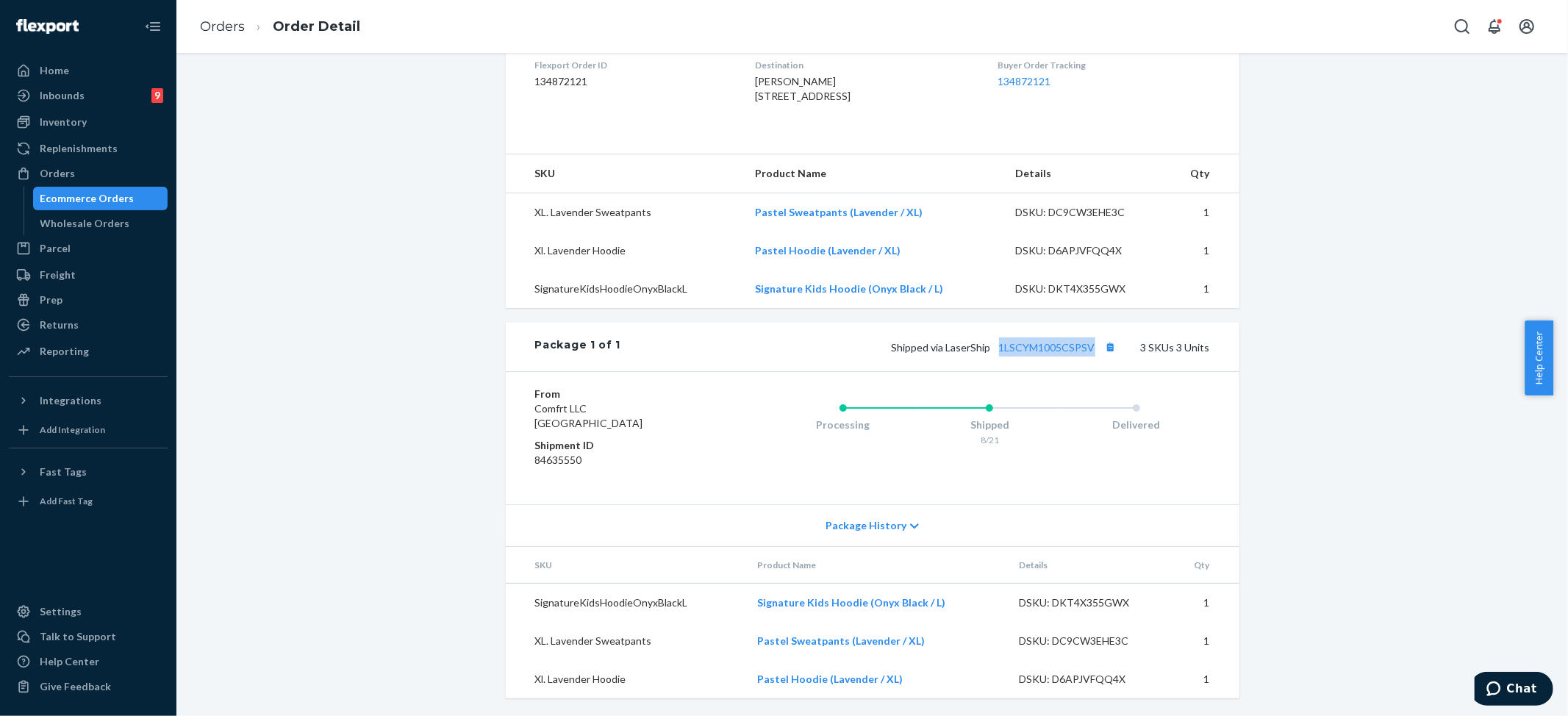
drag, startPoint x: 992, startPoint y: 350, endPoint x: 1094, endPoint y: 350, distance: 102.0
click at [1094, 350] on span "Shipped via LaserShip 1LSCYM1005CSPSV" at bounding box center [1006, 347] width 229 height 13
copy link "1LSCYM1005CSPSV"
click at [219, 20] on link "Orders" at bounding box center [222, 26] width 45 height 16
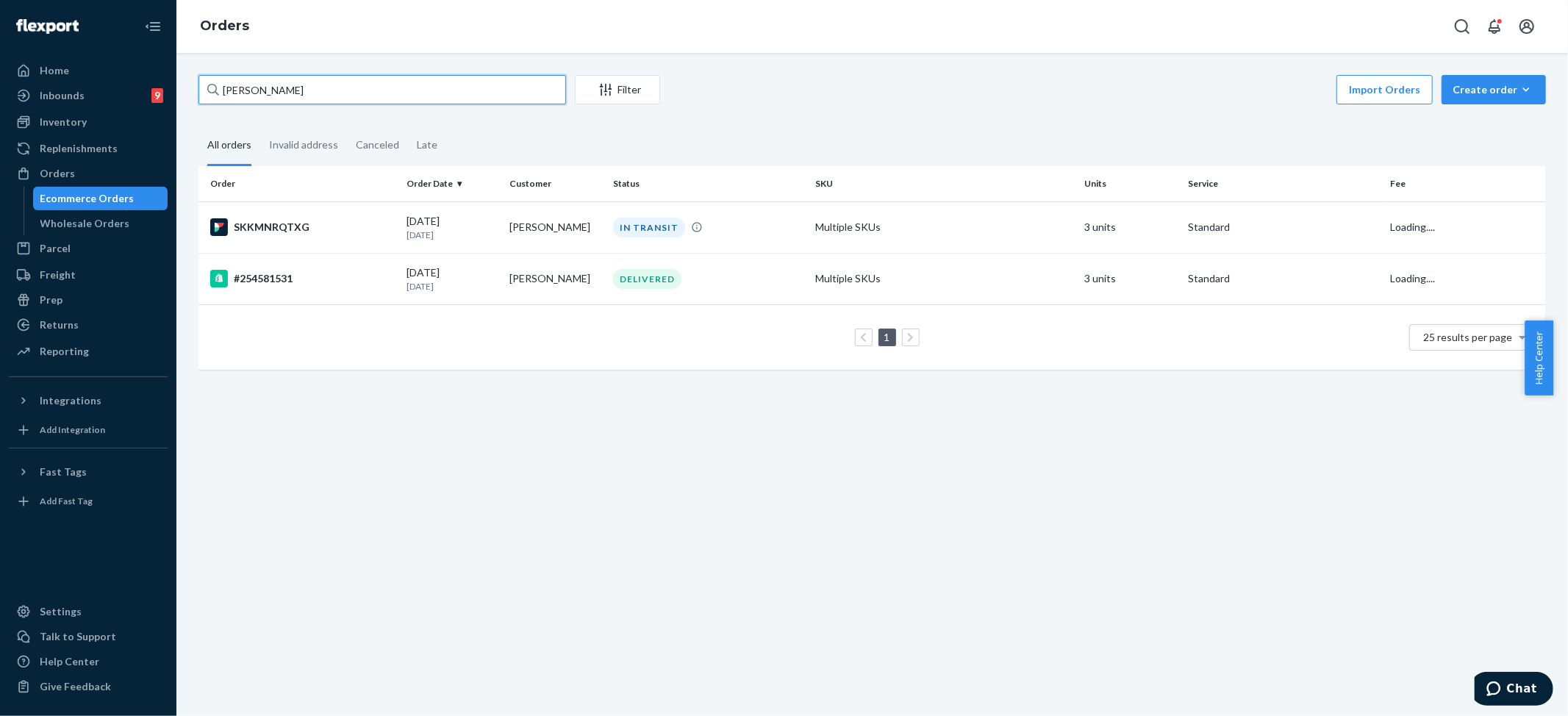
click at [281, 97] on input "Ashley Zuzierla" at bounding box center [382, 89] width 367 height 30
click at [280, 97] on input "Ashley Zuzierla" at bounding box center [382, 89] width 367 height 30
paste input "lexander Funsch"
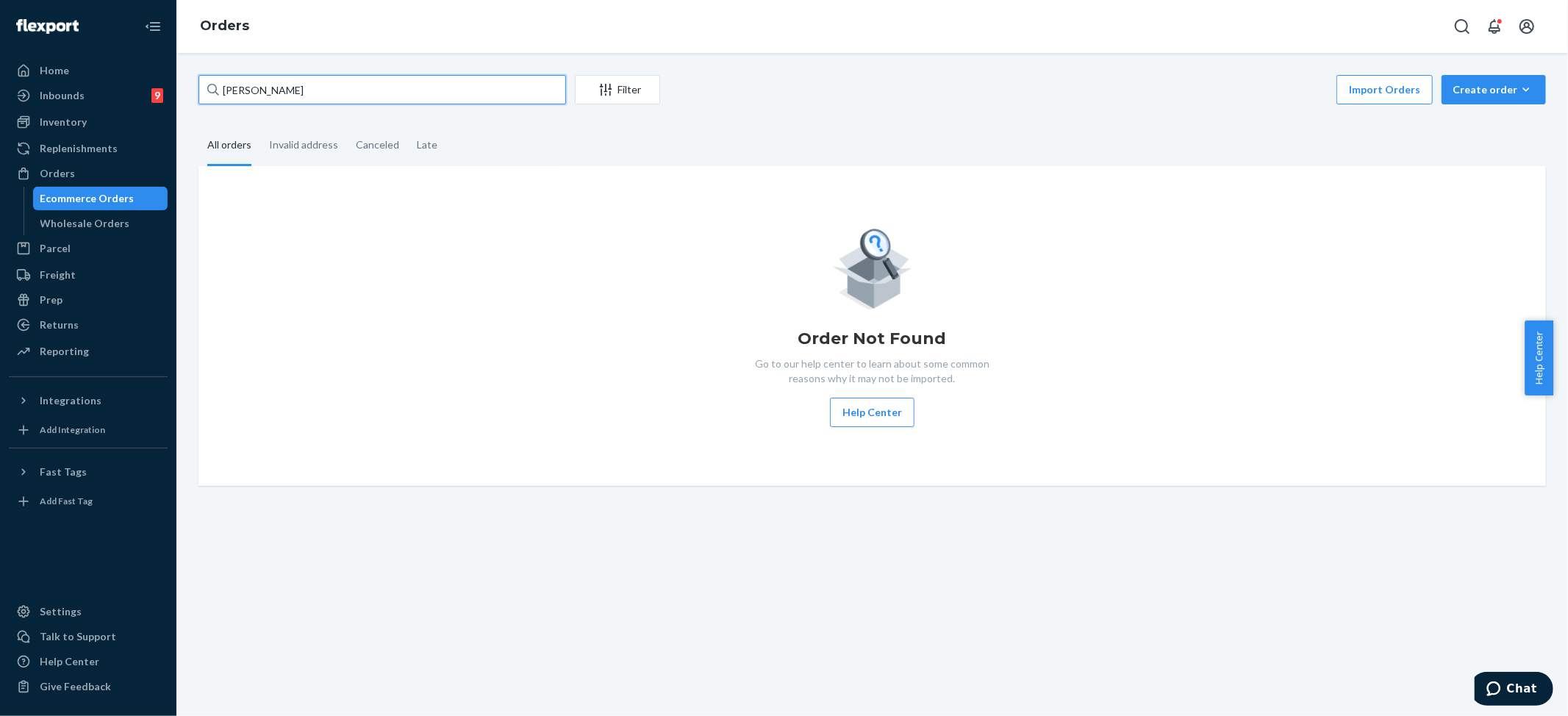
drag, startPoint x: 342, startPoint y: 95, endPoint x: -319, endPoint y: 52, distance: 662.4
click at [0, 52] on html "Home Inbounds 9 Shipping Plans Problems 9 Inventory Products Replenishments Ord…" at bounding box center [784, 358] width 1568 height 716
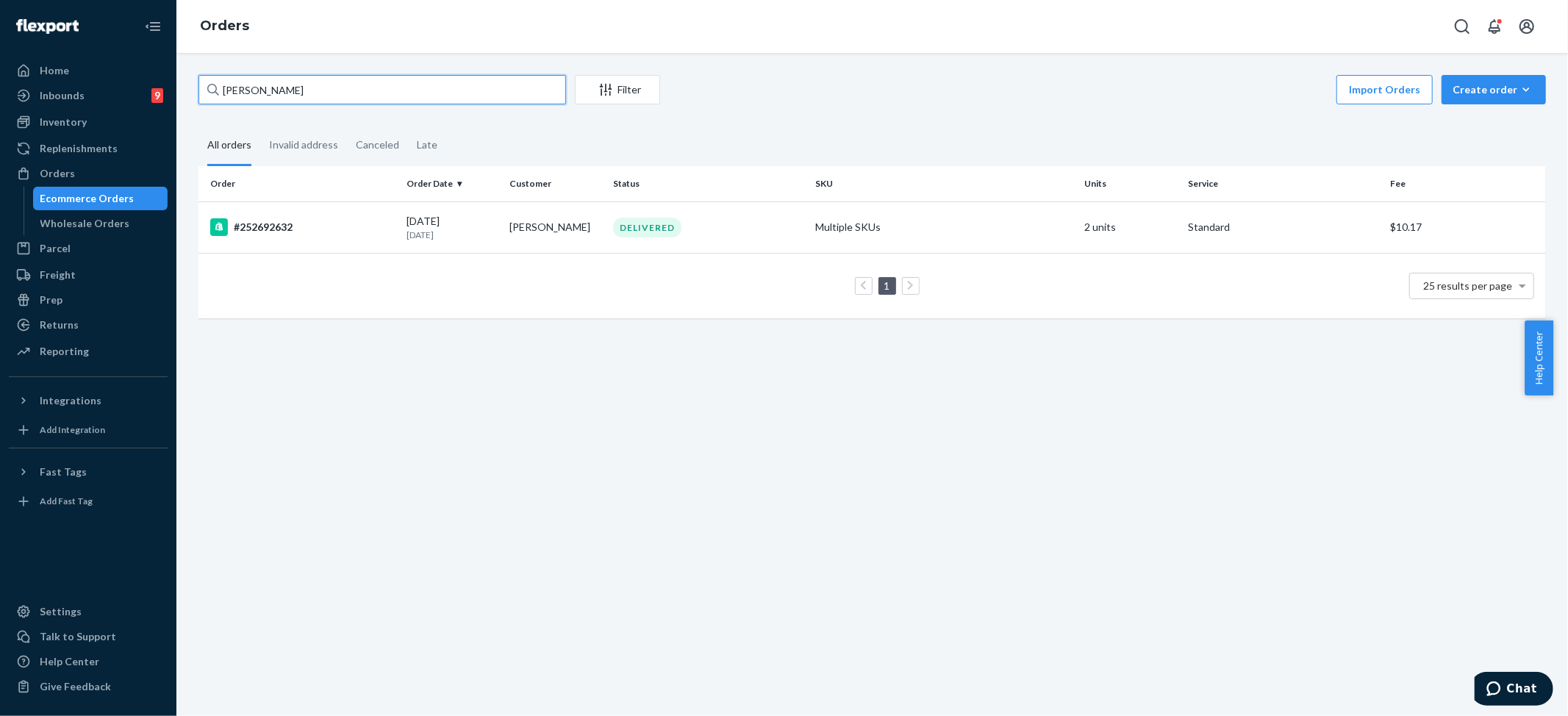
click at [252, 94] on input "Arianna Leit" at bounding box center [382, 89] width 367 height 30
type input "Ariana Leit"
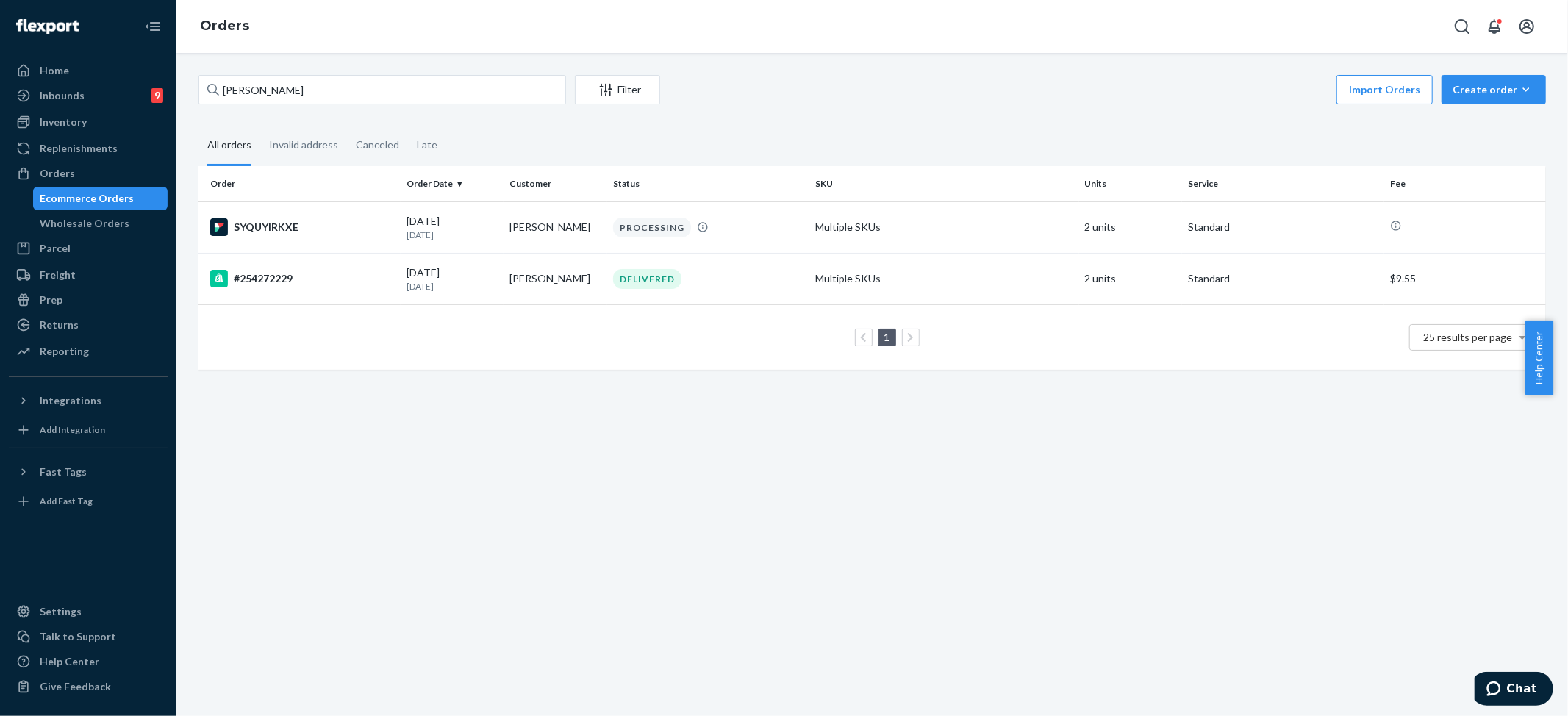
drag, startPoint x: 1263, startPoint y: 27, endPoint x: 1181, endPoint y: 25, distance: 82.0
click at [1263, 27] on div "Orders" at bounding box center [872, 26] width 1392 height 53
drag, startPoint x: 569, startPoint y: 351, endPoint x: 551, endPoint y: 327, distance: 30.0
click at [571, 350] on div "1 25 results per page" at bounding box center [872, 337] width 1324 height 47
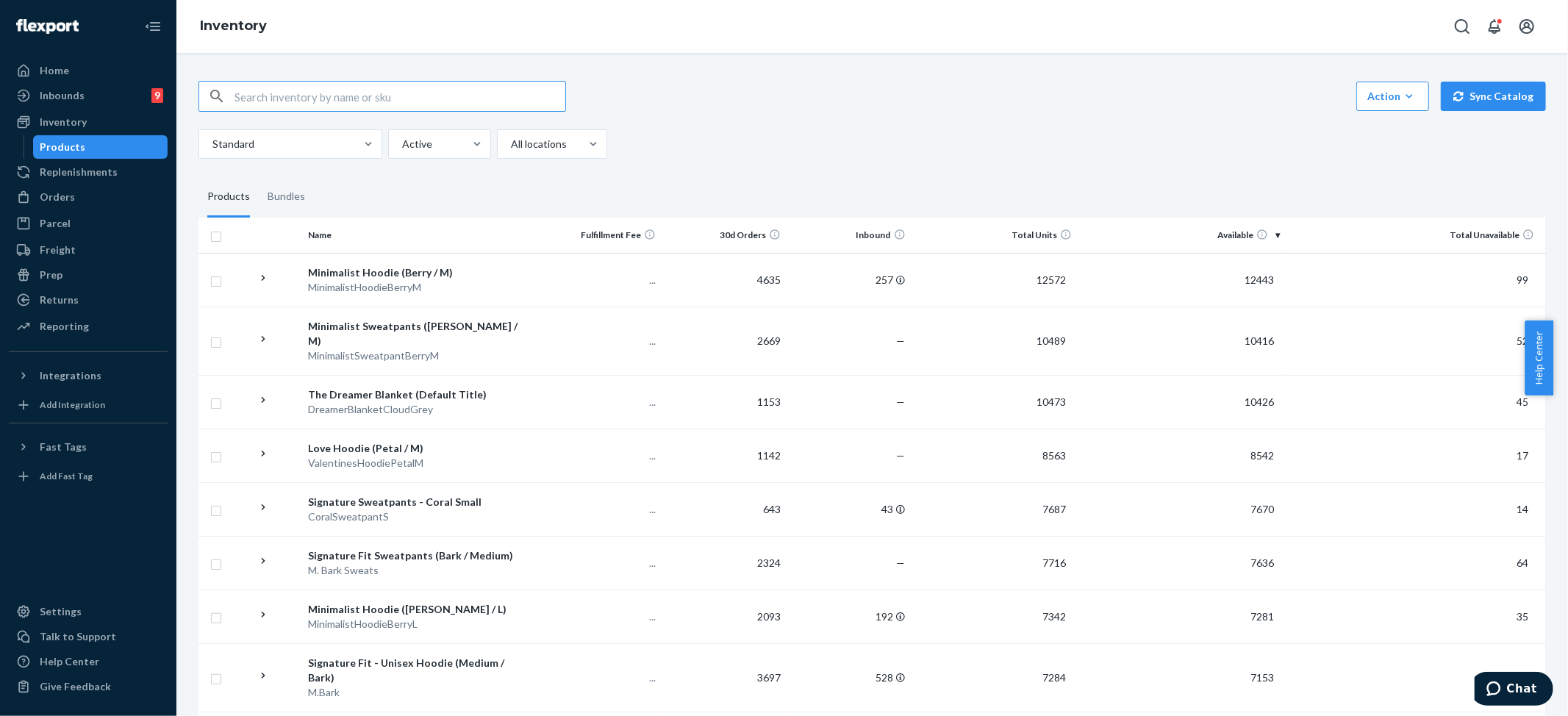
click at [419, 106] on input "text" at bounding box center [400, 96] width 331 height 30
drag, startPoint x: 333, startPoint y: 93, endPoint x: 391, endPoint y: 91, distance: 58.0
click at [391, 91] on input "Cloud Zip Hoodie - Pre-Order Orchid / M" at bounding box center [400, 96] width 331 height 30
type input "Cloud Zip Hoodie - Orchid / M"
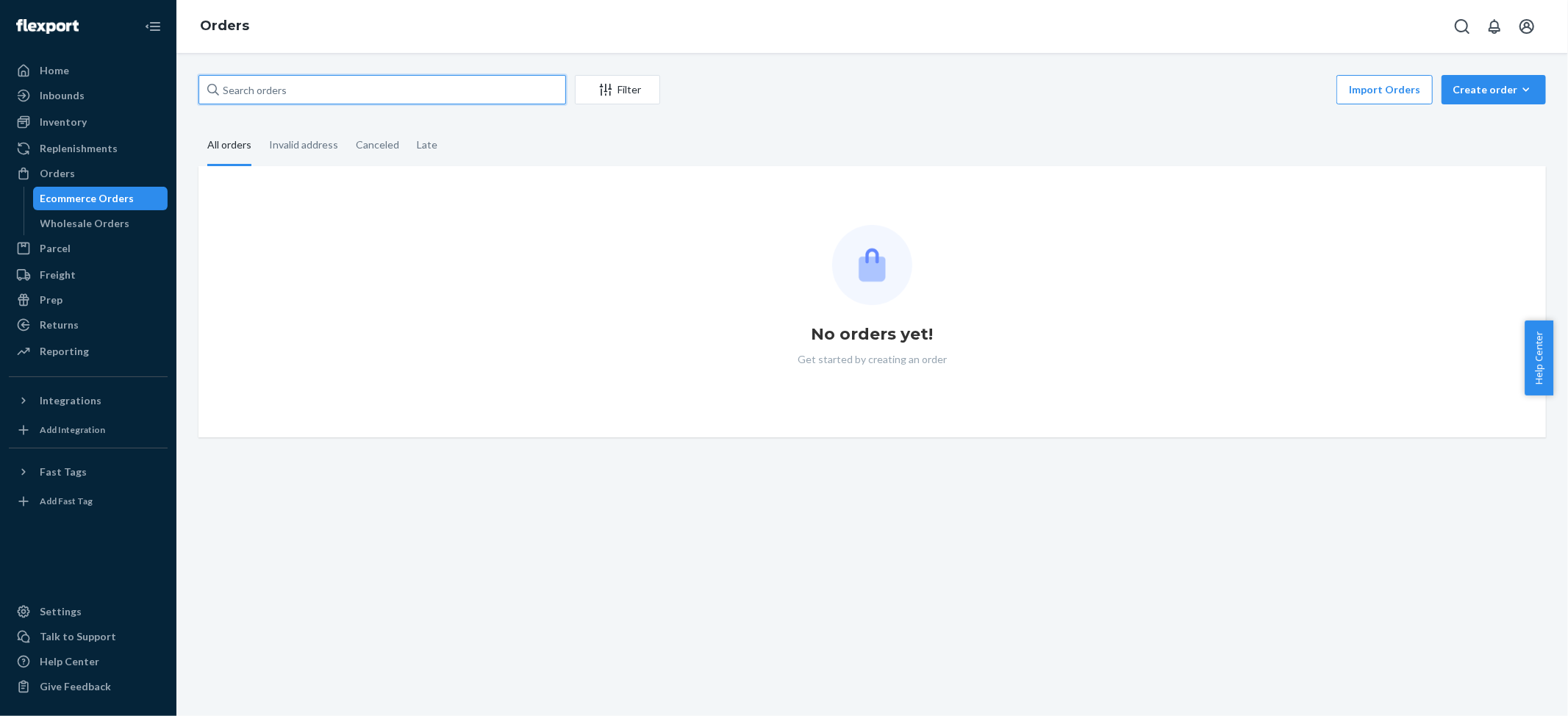
click at [301, 82] on input "text" at bounding box center [382, 89] width 367 height 30
paste input "Neona Russ"
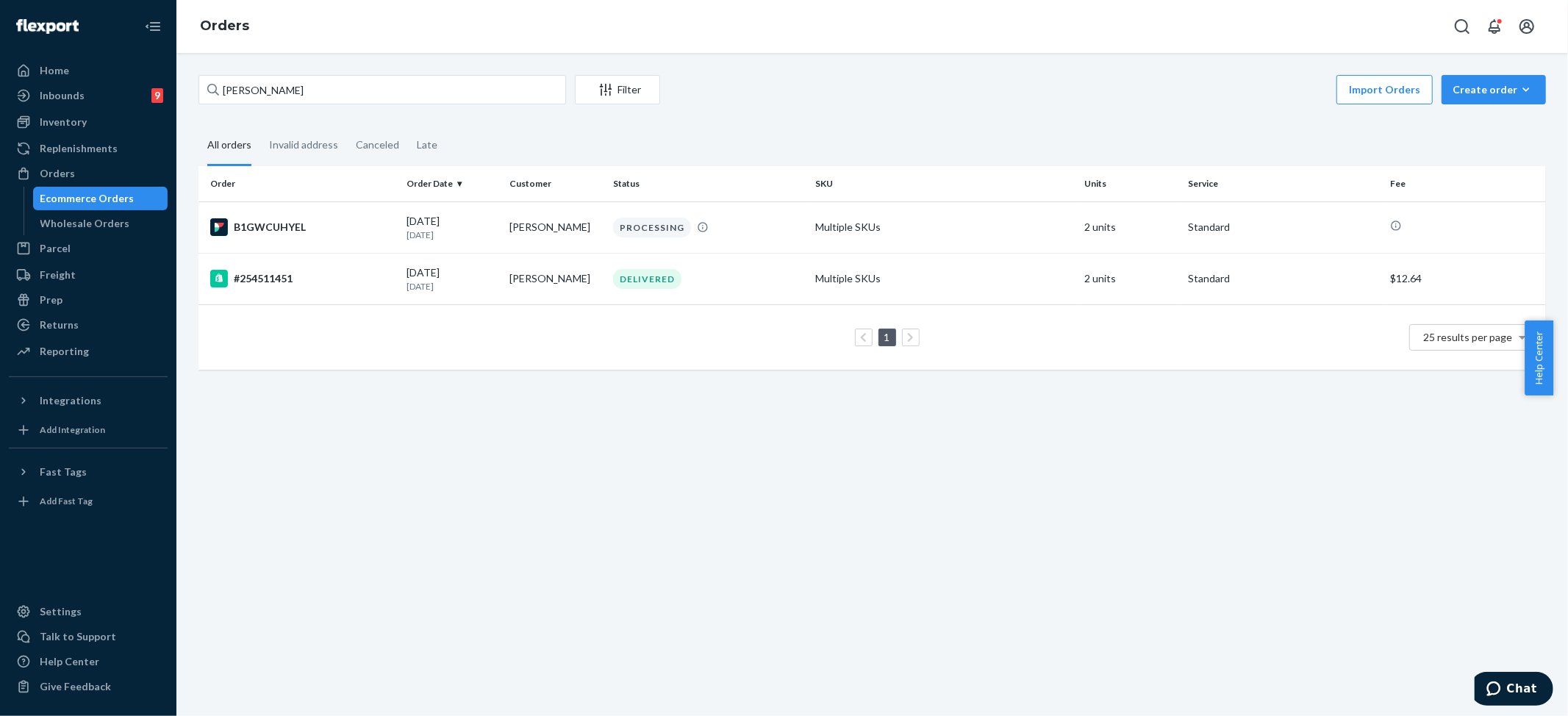
click at [1241, 25] on div "Orders" at bounding box center [872, 26] width 1392 height 53
click at [310, 82] on input "Neona Russ" at bounding box center [382, 89] width 367 height 30
click at [309, 82] on input "Neona Russ" at bounding box center [382, 89] width 367 height 30
paste input "kita vemula"
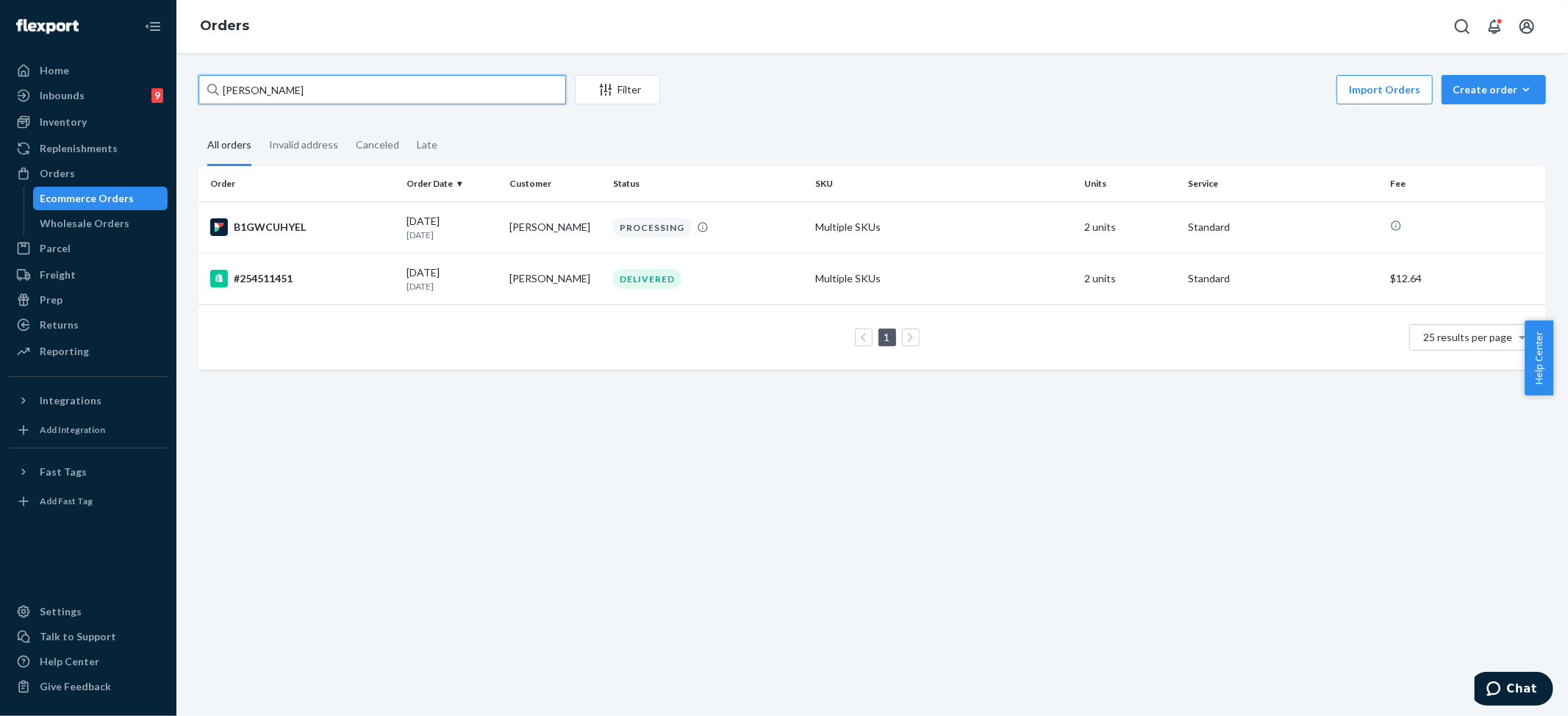
type input "kita vemula"
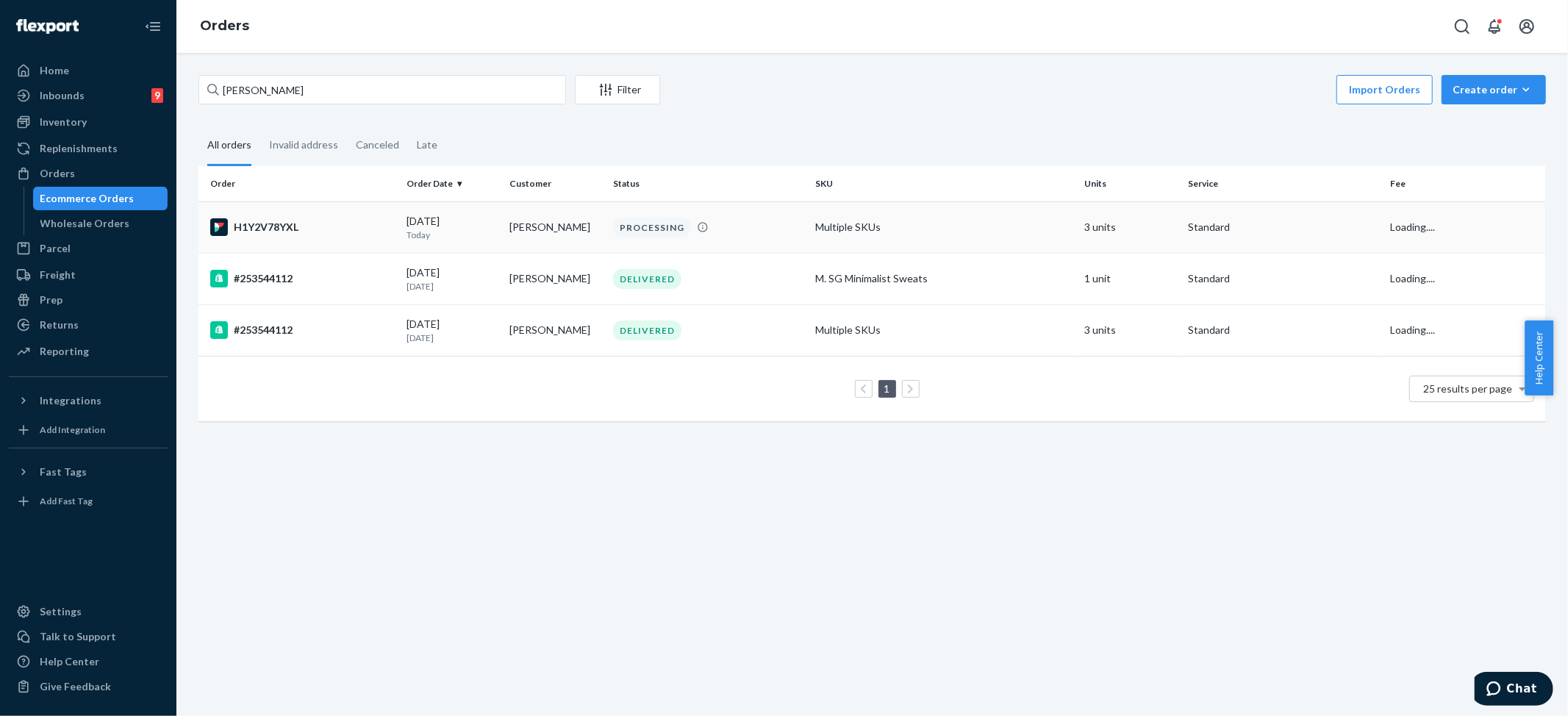
click at [635, 226] on div "PROCESSING" at bounding box center [652, 227] width 78 height 20
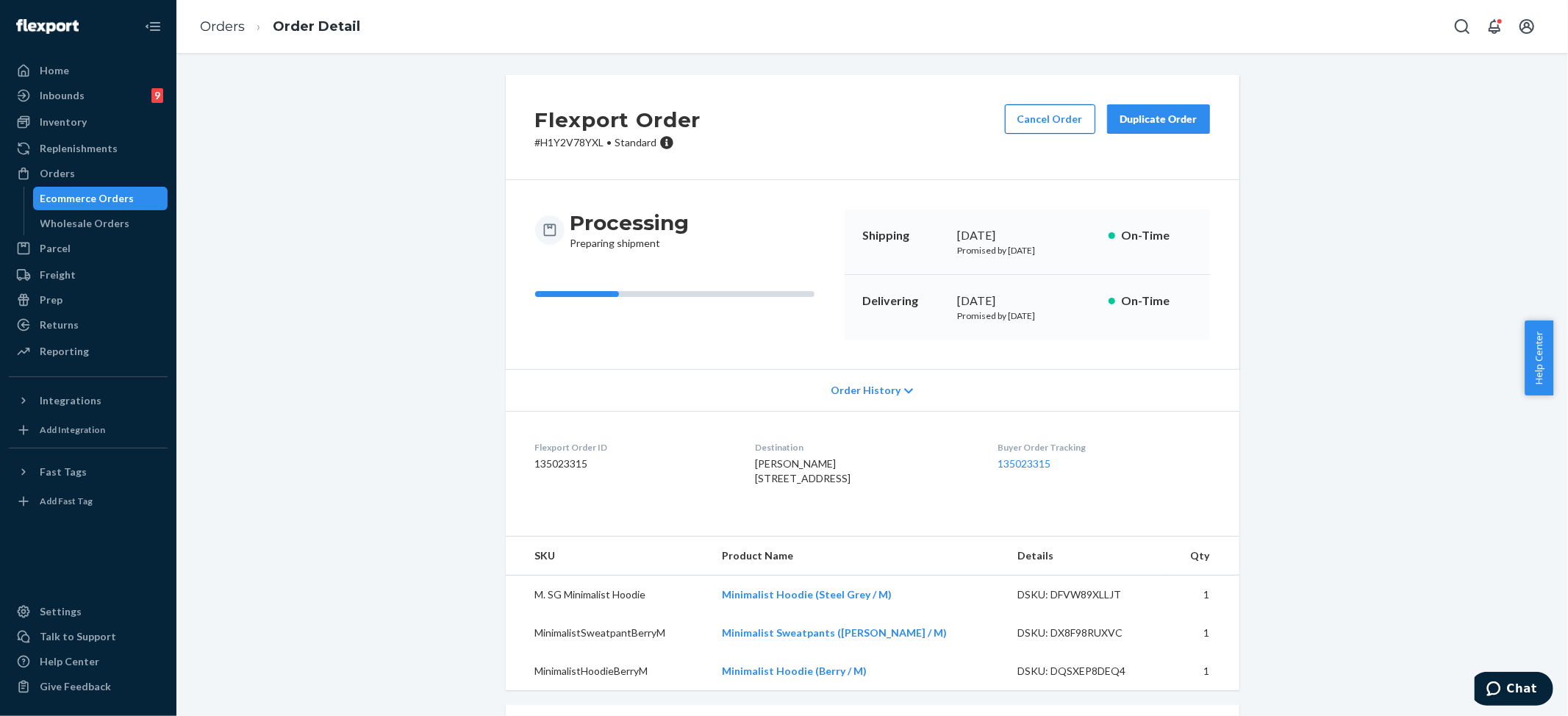
click at [1030, 119] on button "Cancel Order" at bounding box center [1050, 119] width 90 height 30
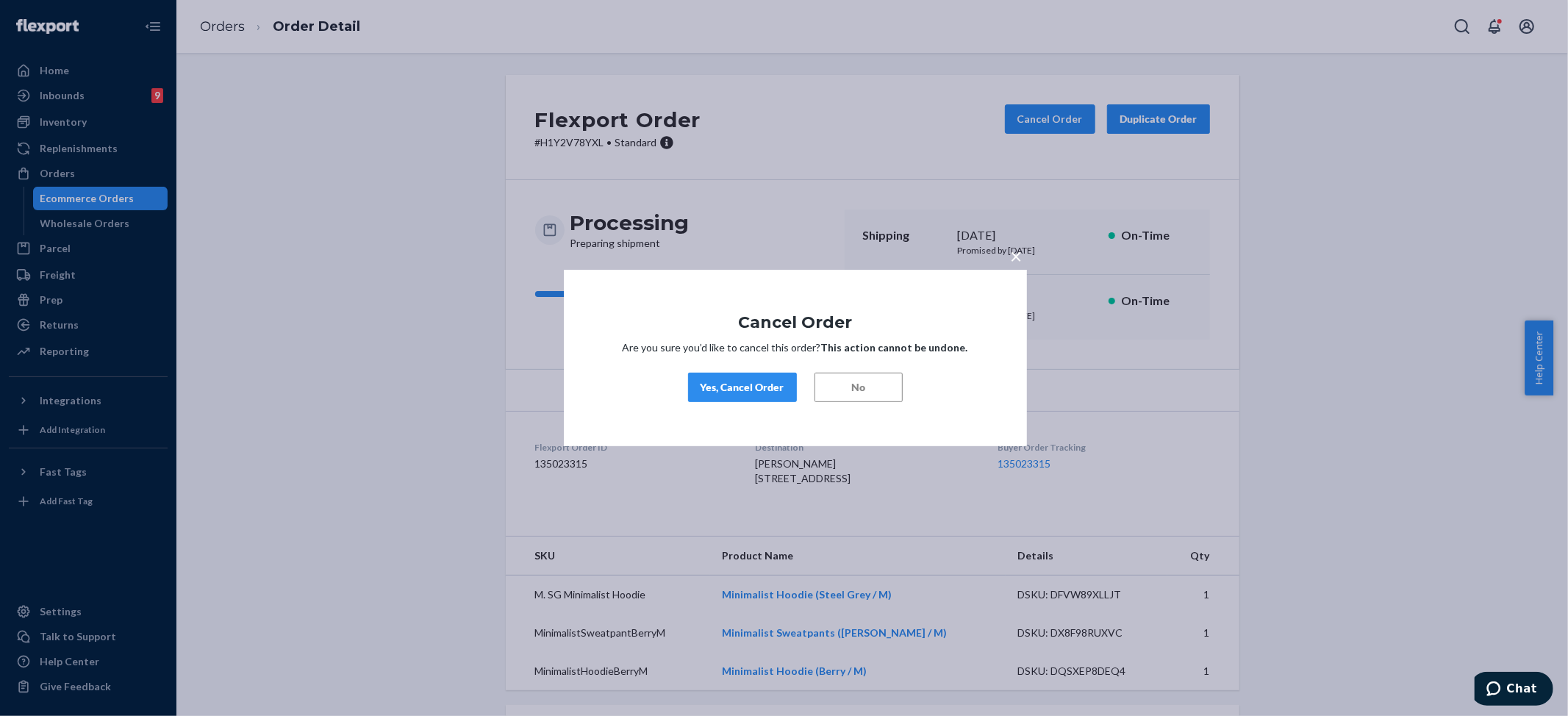
click at [719, 397] on button "Yes, Cancel Order" at bounding box center [742, 387] width 109 height 30
